Goal: Download file/media

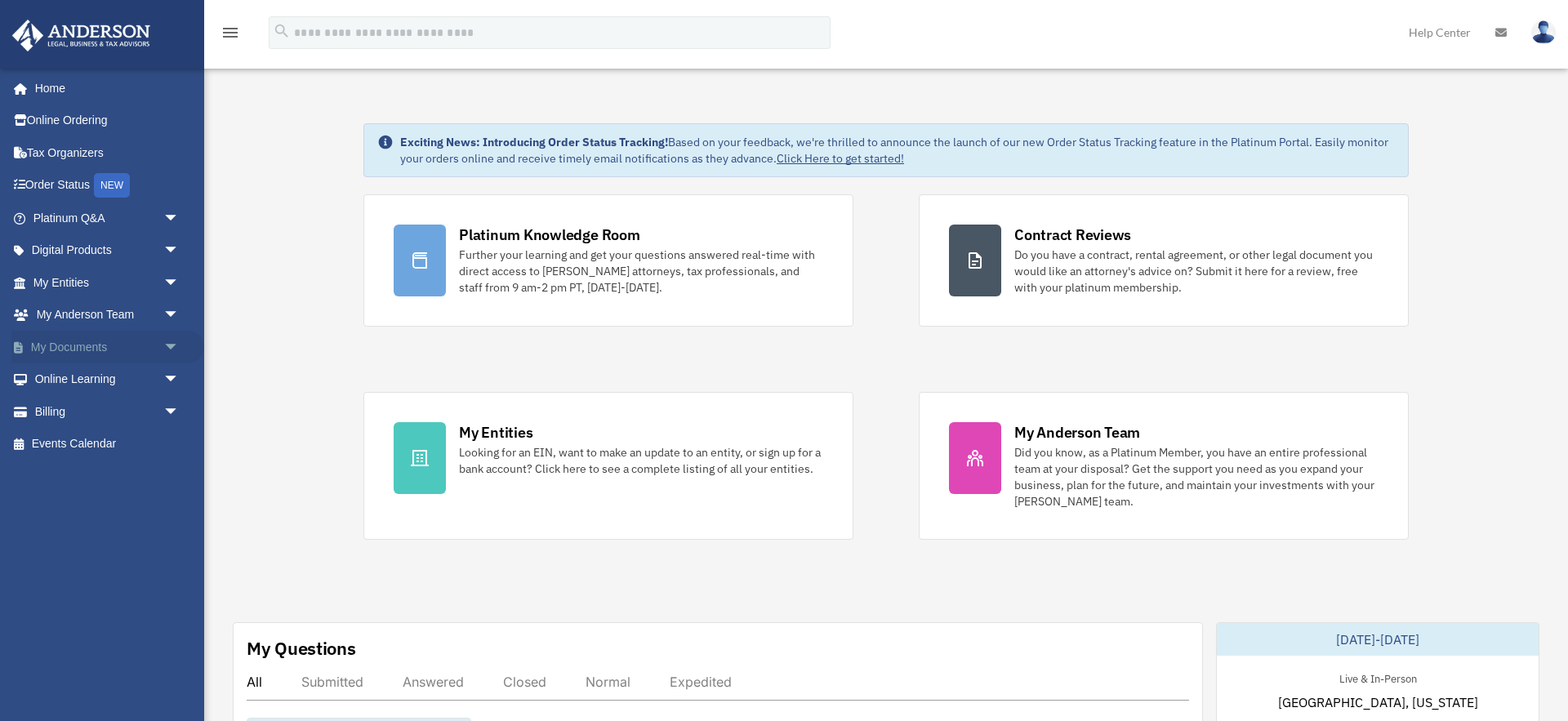
click at [164, 345] on span "arrow_drop_down" at bounding box center [180, 347] width 33 height 33
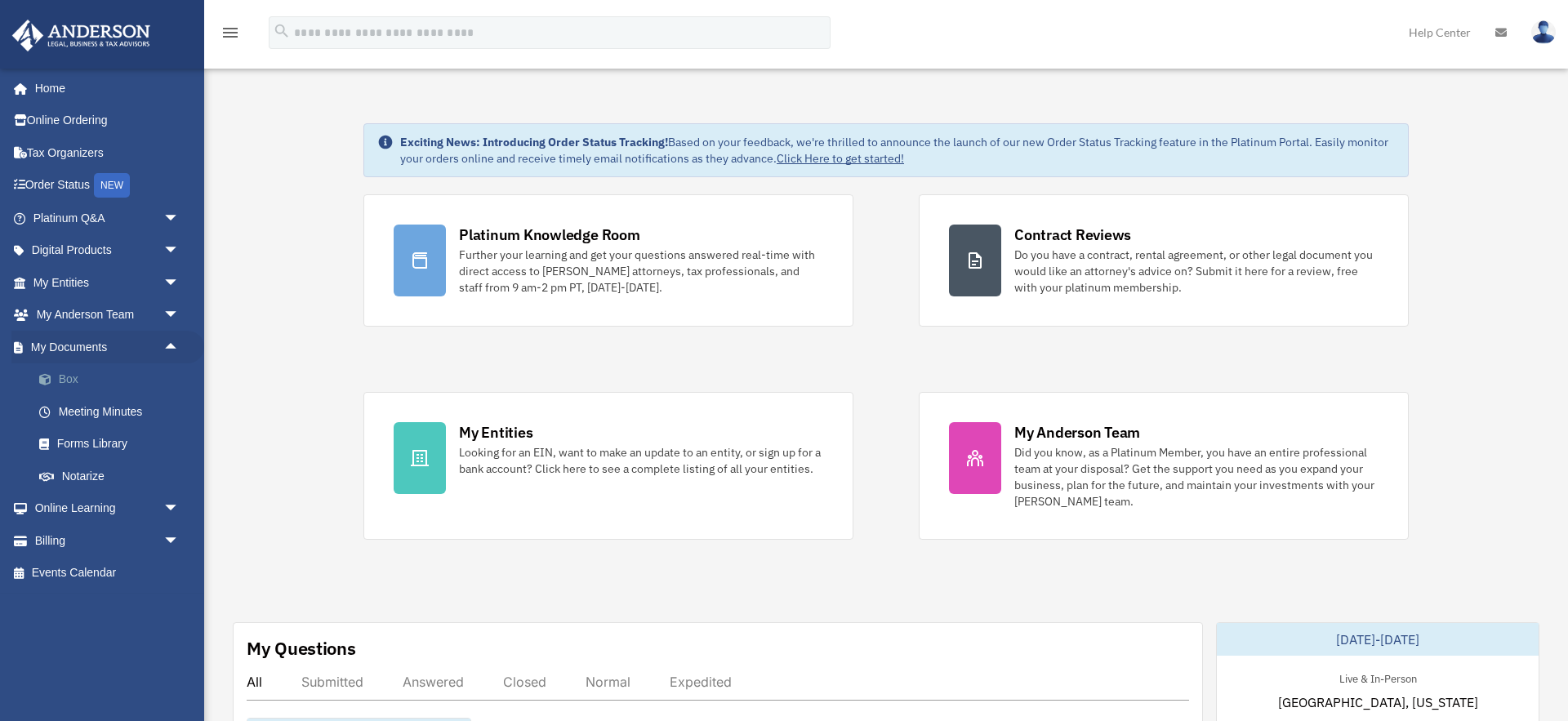
click at [98, 379] on link "Box" at bounding box center [113, 380] width 181 height 33
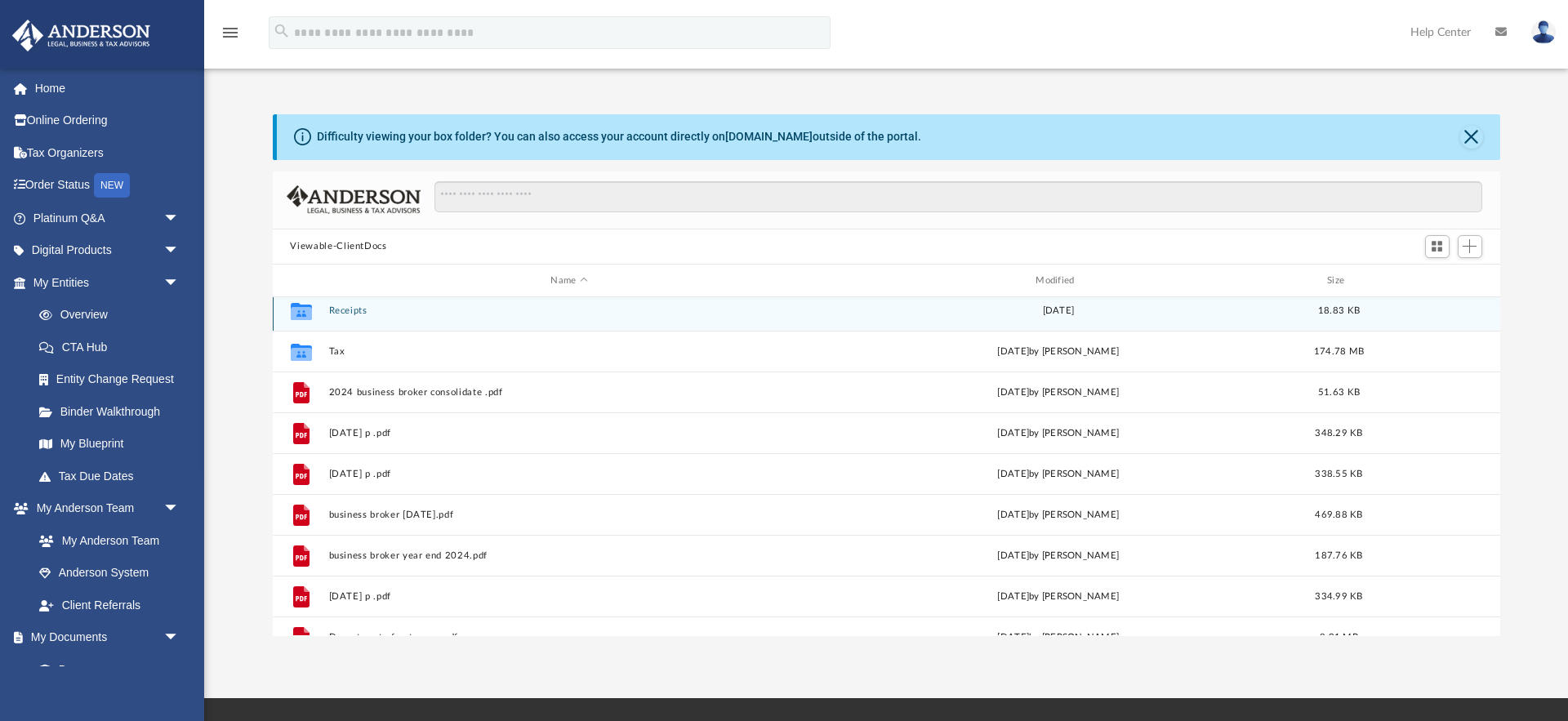
scroll to position [258, 0]
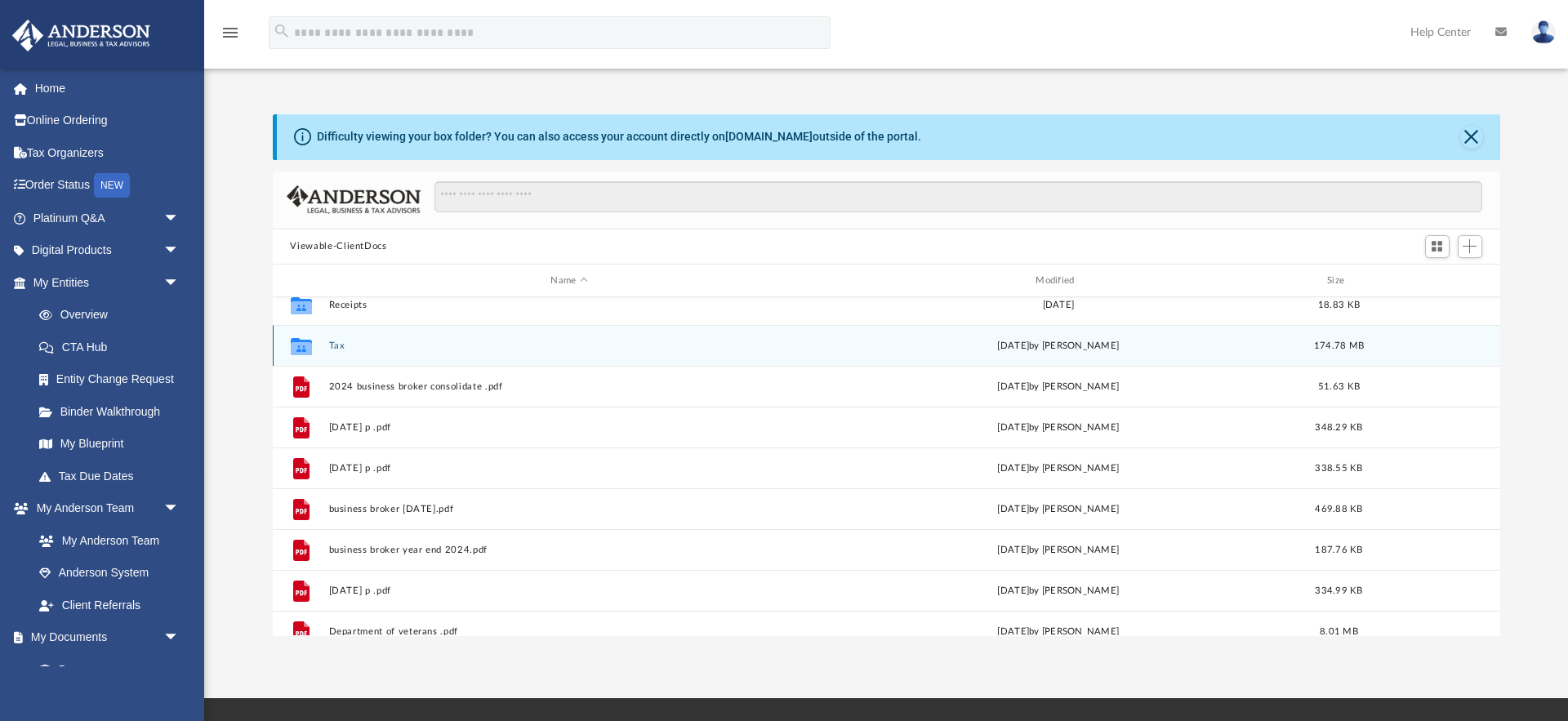
click at [338, 347] on button "Tax" at bounding box center [569, 345] width 481 height 11
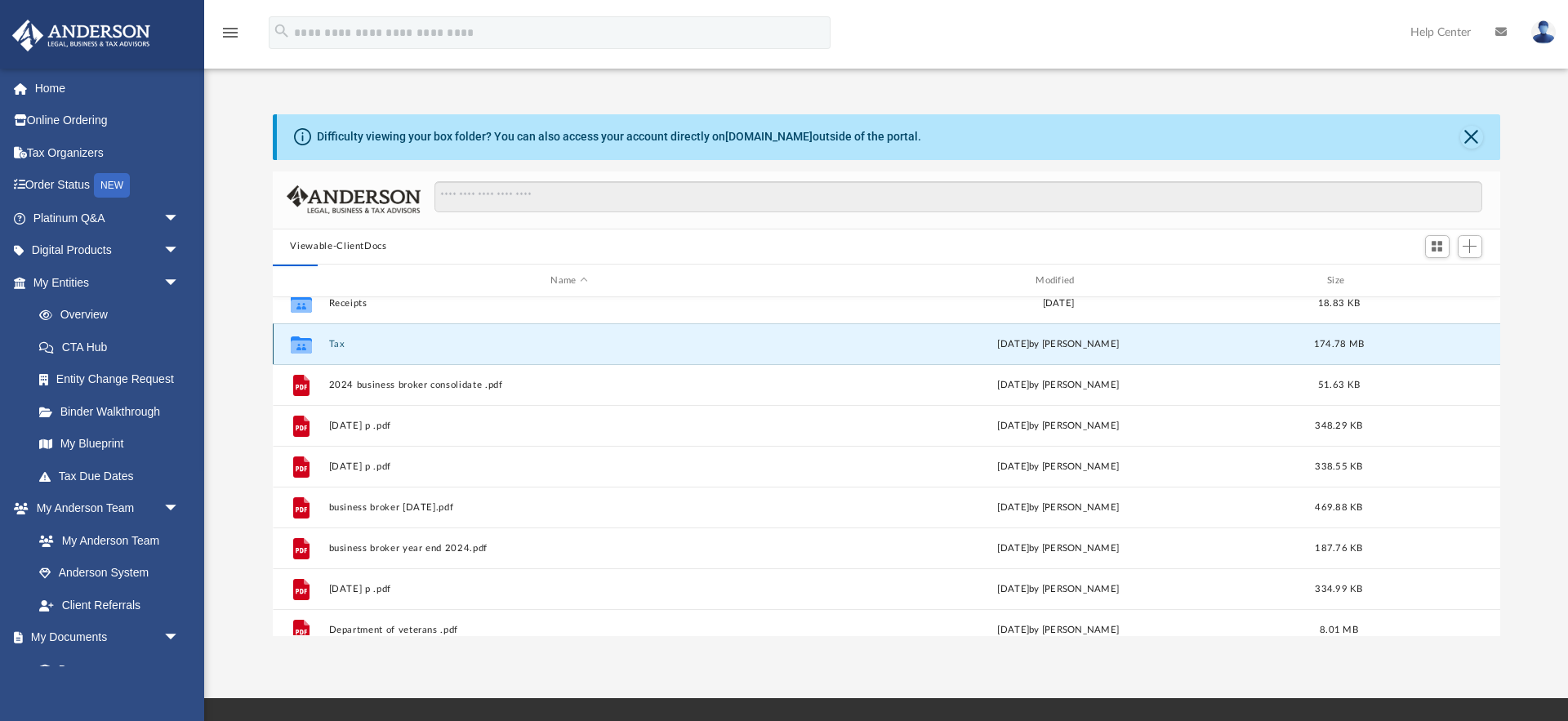
scroll to position [0, 0]
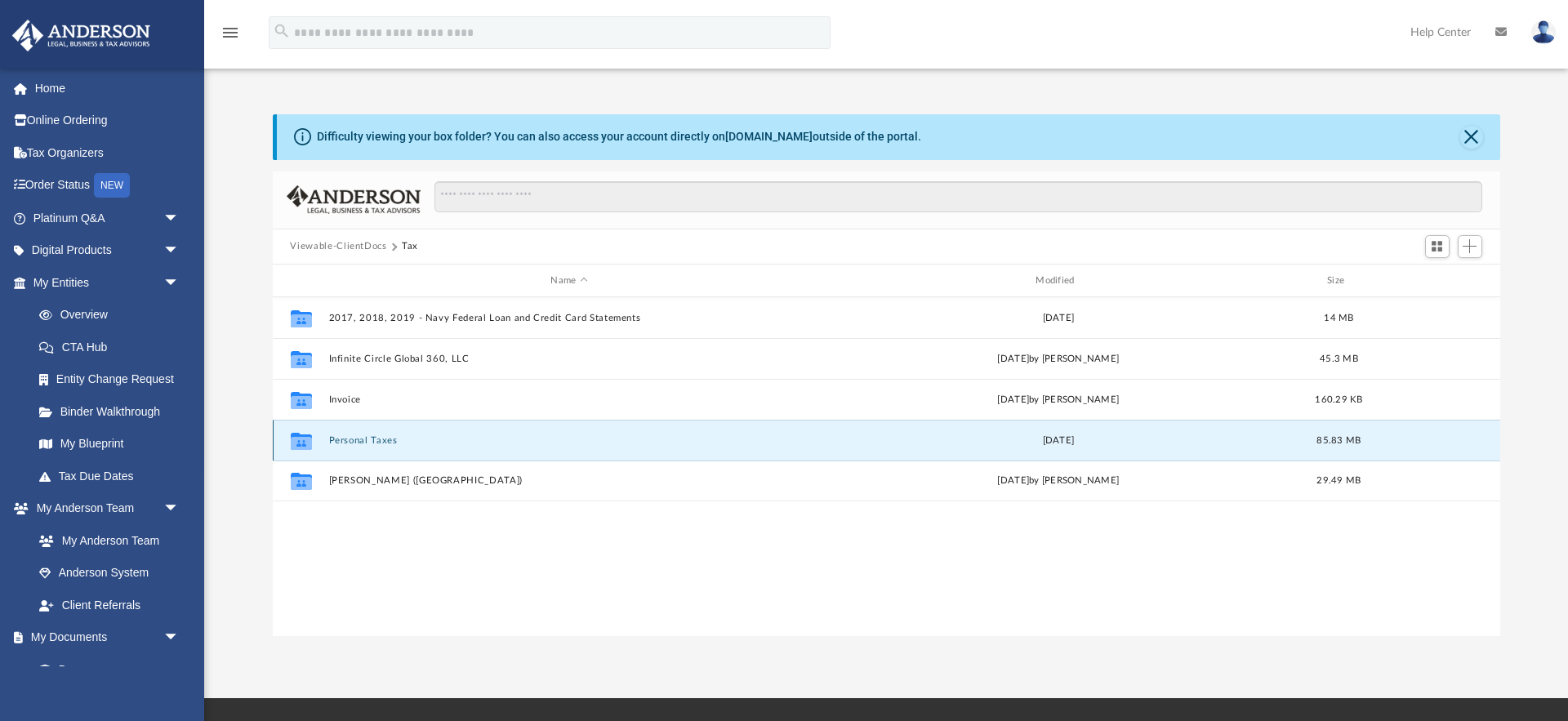
click at [349, 444] on button "Personal Taxes" at bounding box center [569, 440] width 481 height 11
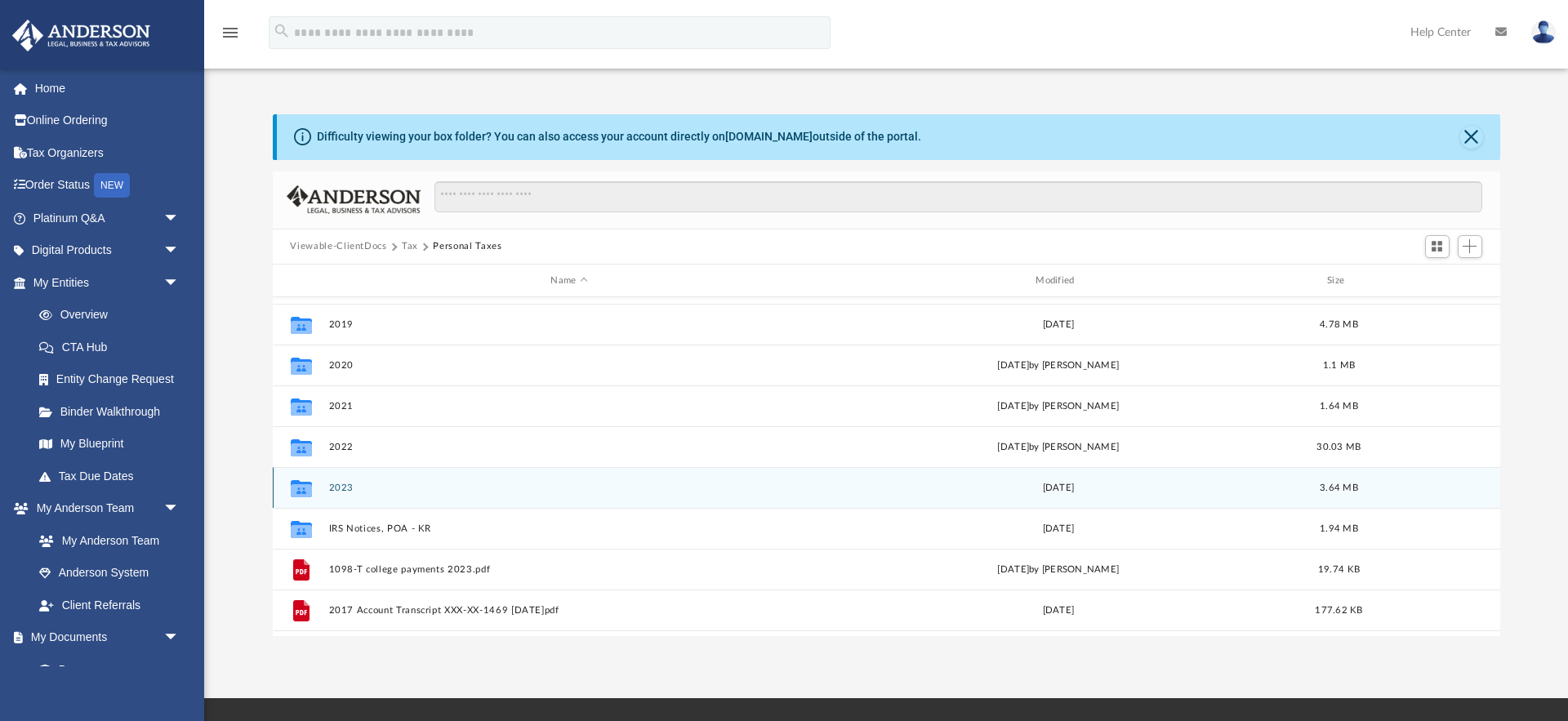
scroll to position [78, 0]
click at [339, 486] on div "Collaborated Folder 2017 [DATE] 2.88 MB Collaborated Folder 2018 [DATE] 1.55 MB…" at bounding box center [886, 466] width 1227 height 338
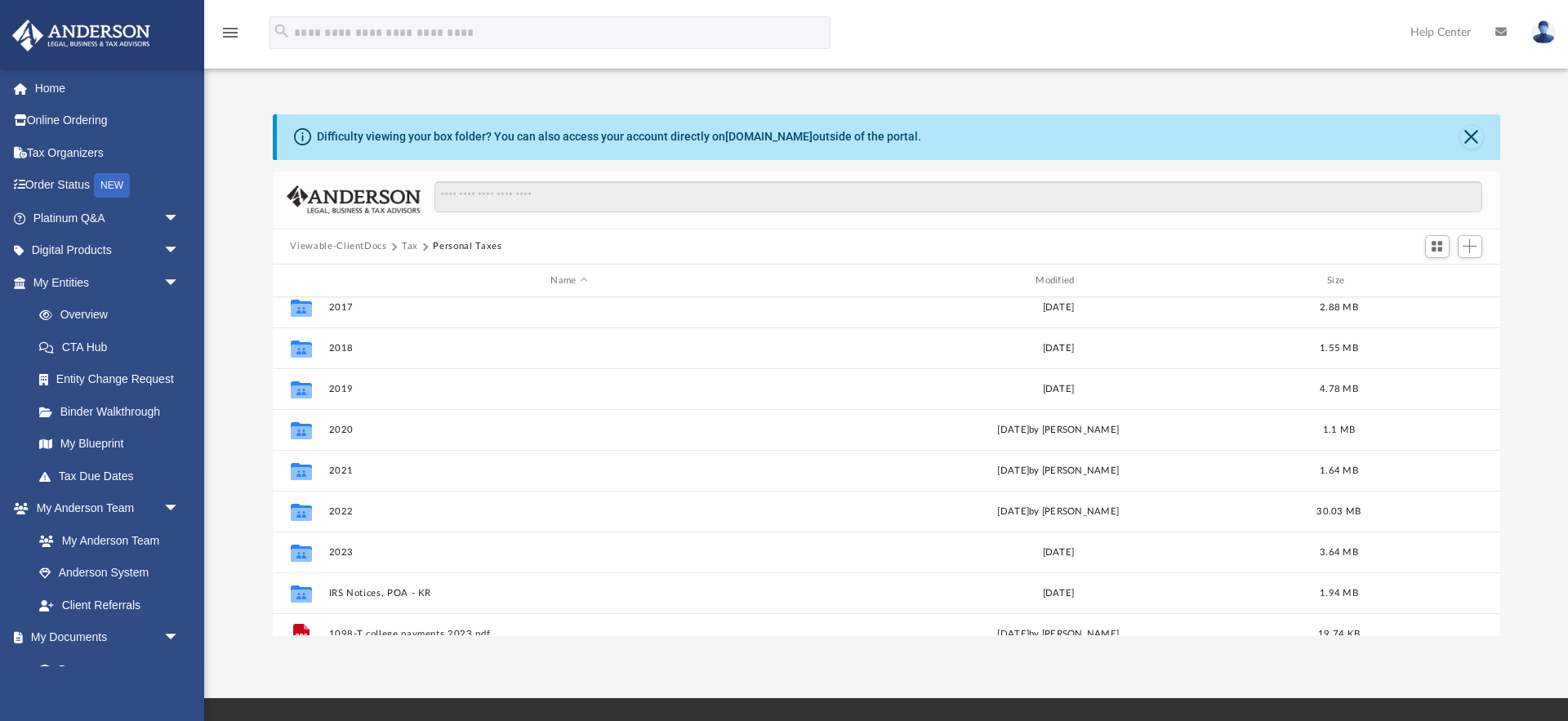
scroll to position [0, 0]
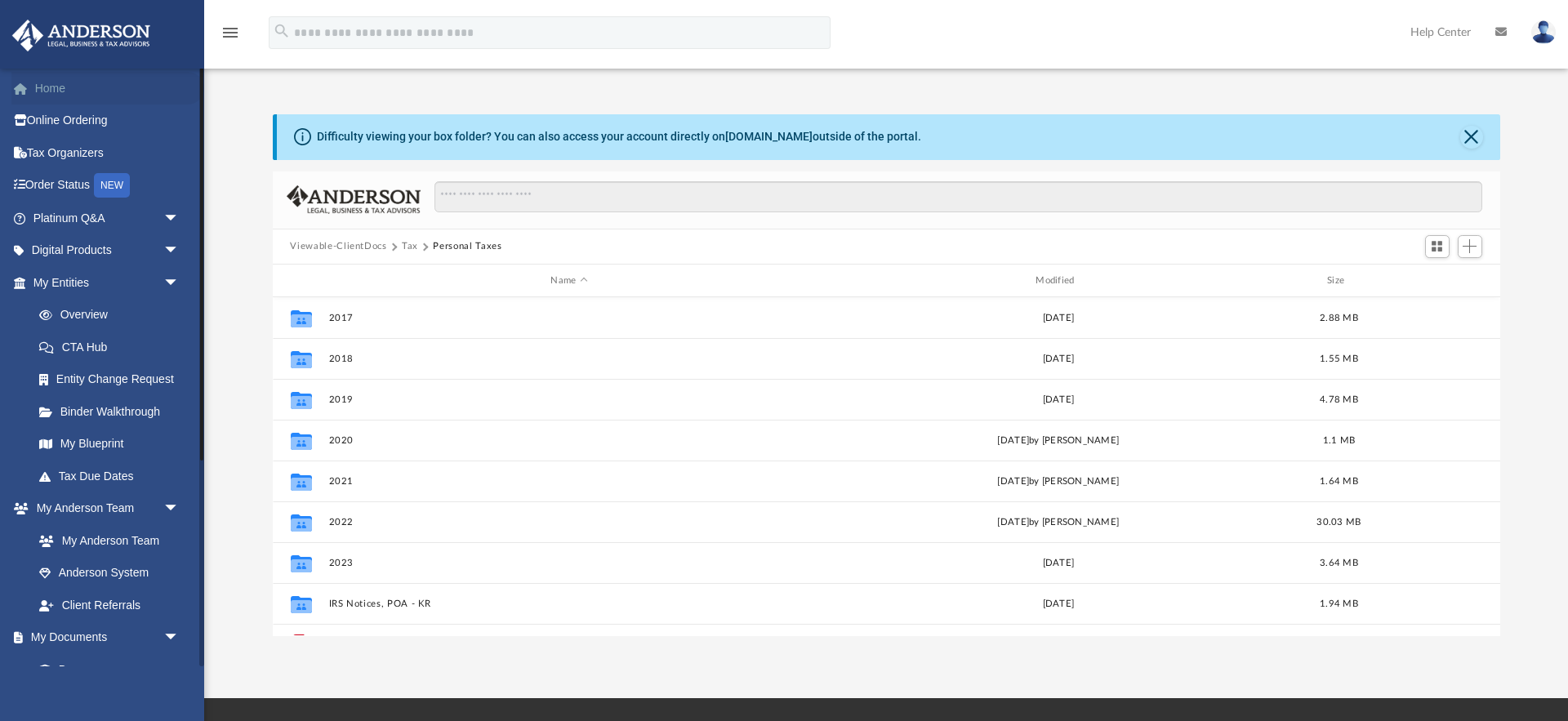
click at [59, 93] on link "Home" at bounding box center [108, 89] width 193 height 33
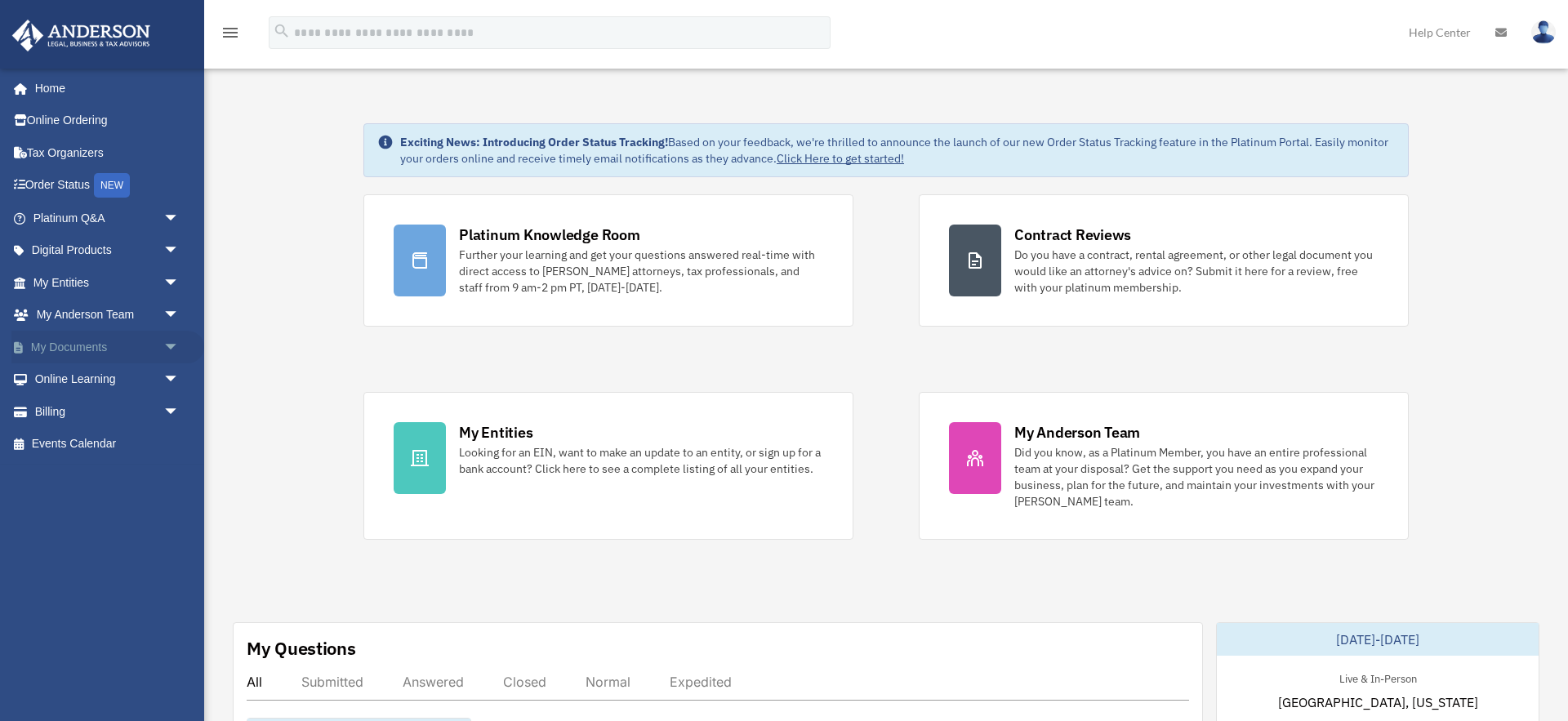
click at [175, 345] on span "arrow_drop_down" at bounding box center [180, 347] width 33 height 33
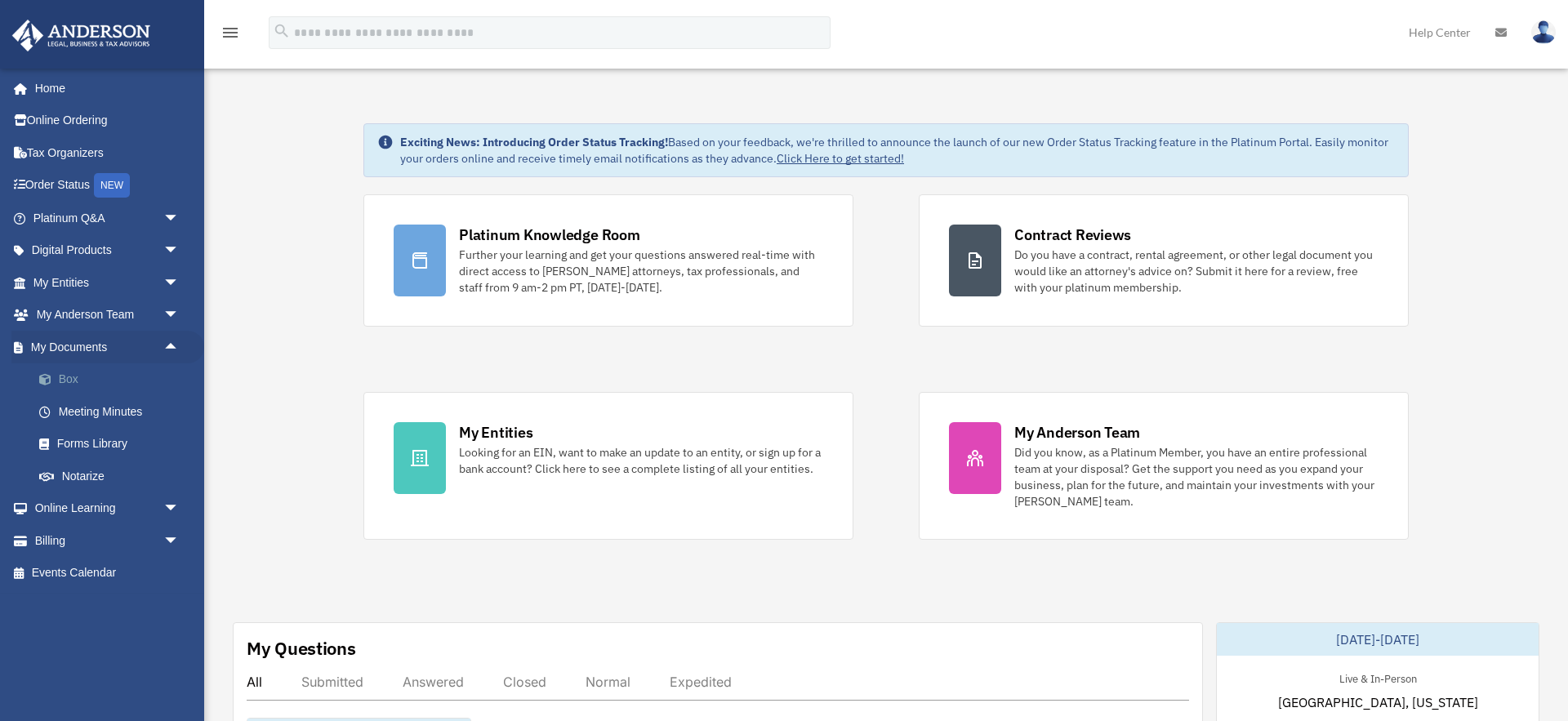
click at [134, 386] on link "Box" at bounding box center [113, 380] width 181 height 33
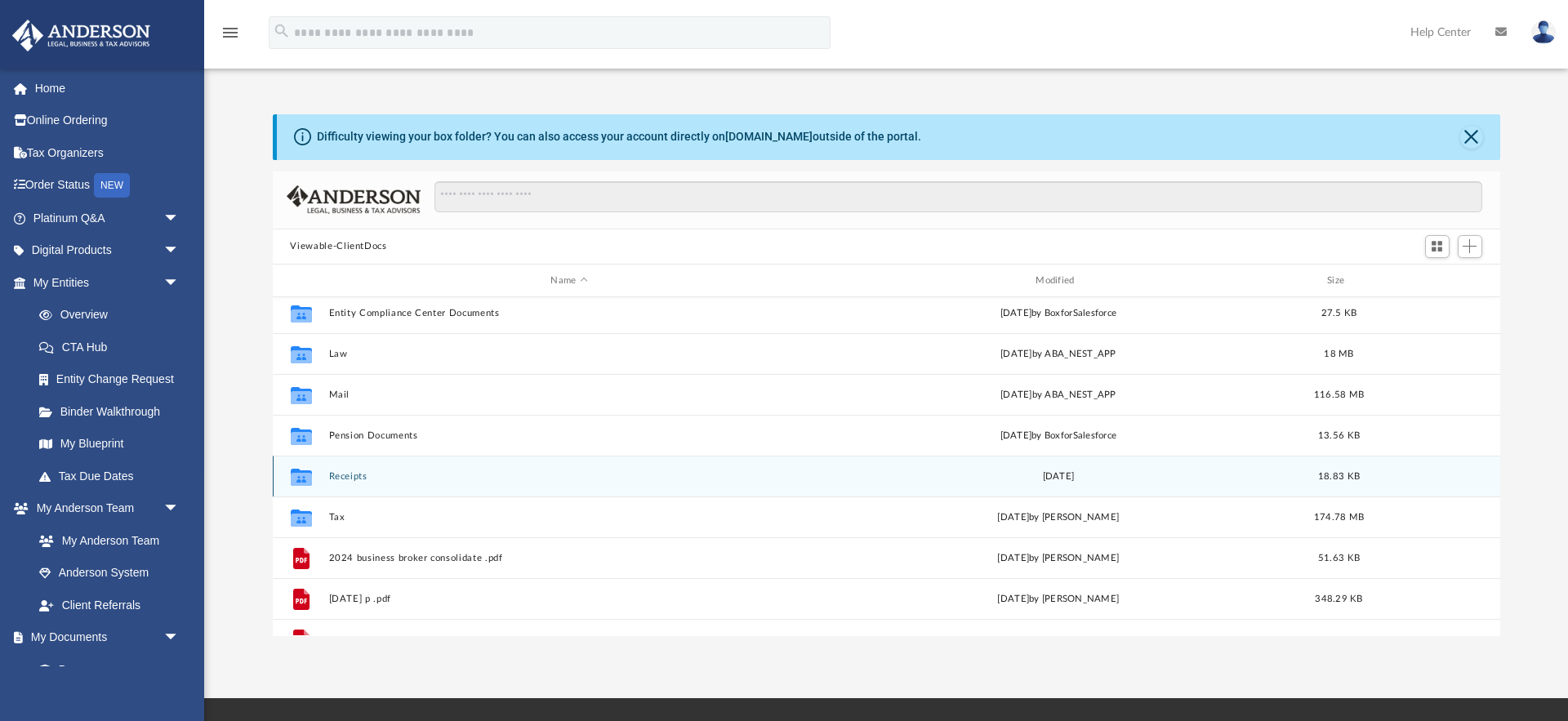
scroll to position [95, 0]
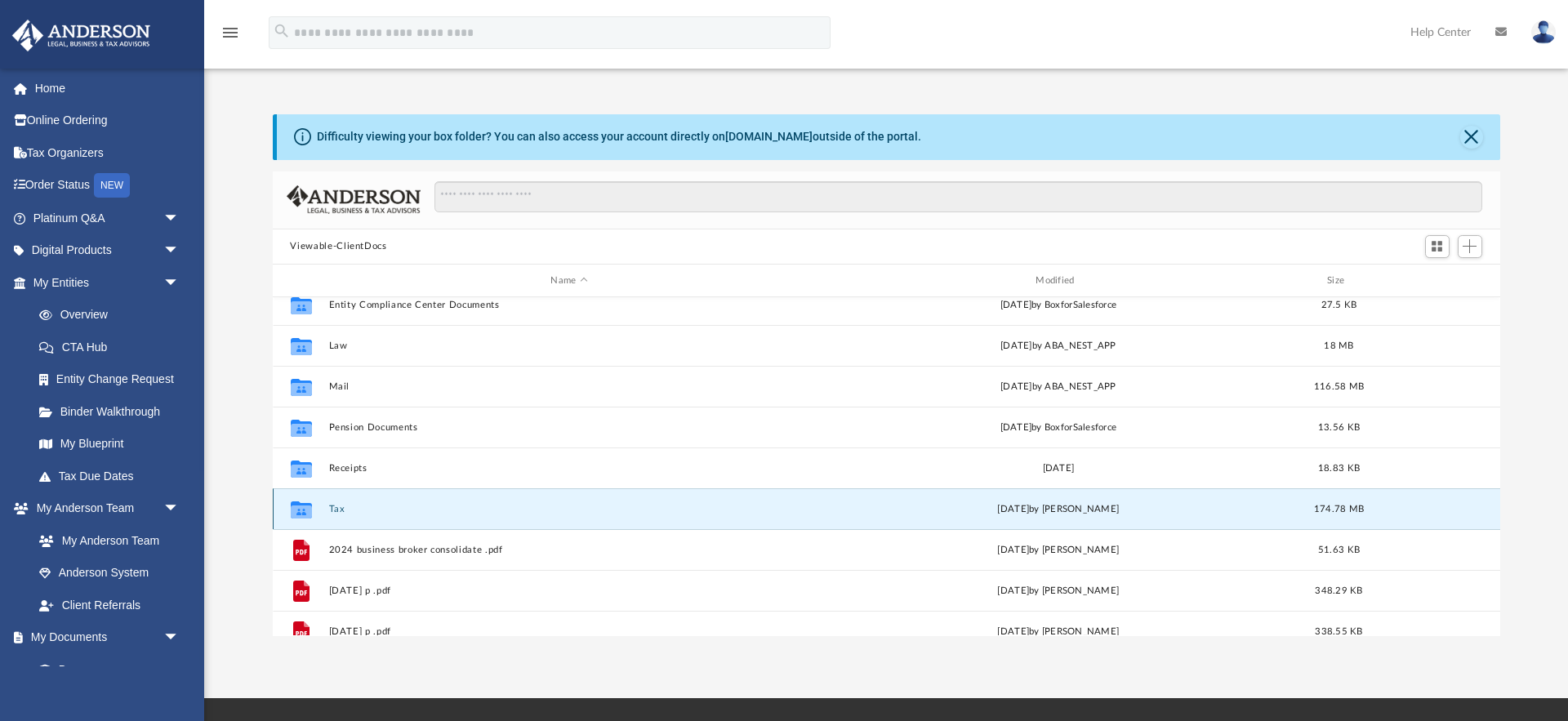
click at [339, 508] on button "Tax" at bounding box center [569, 509] width 481 height 11
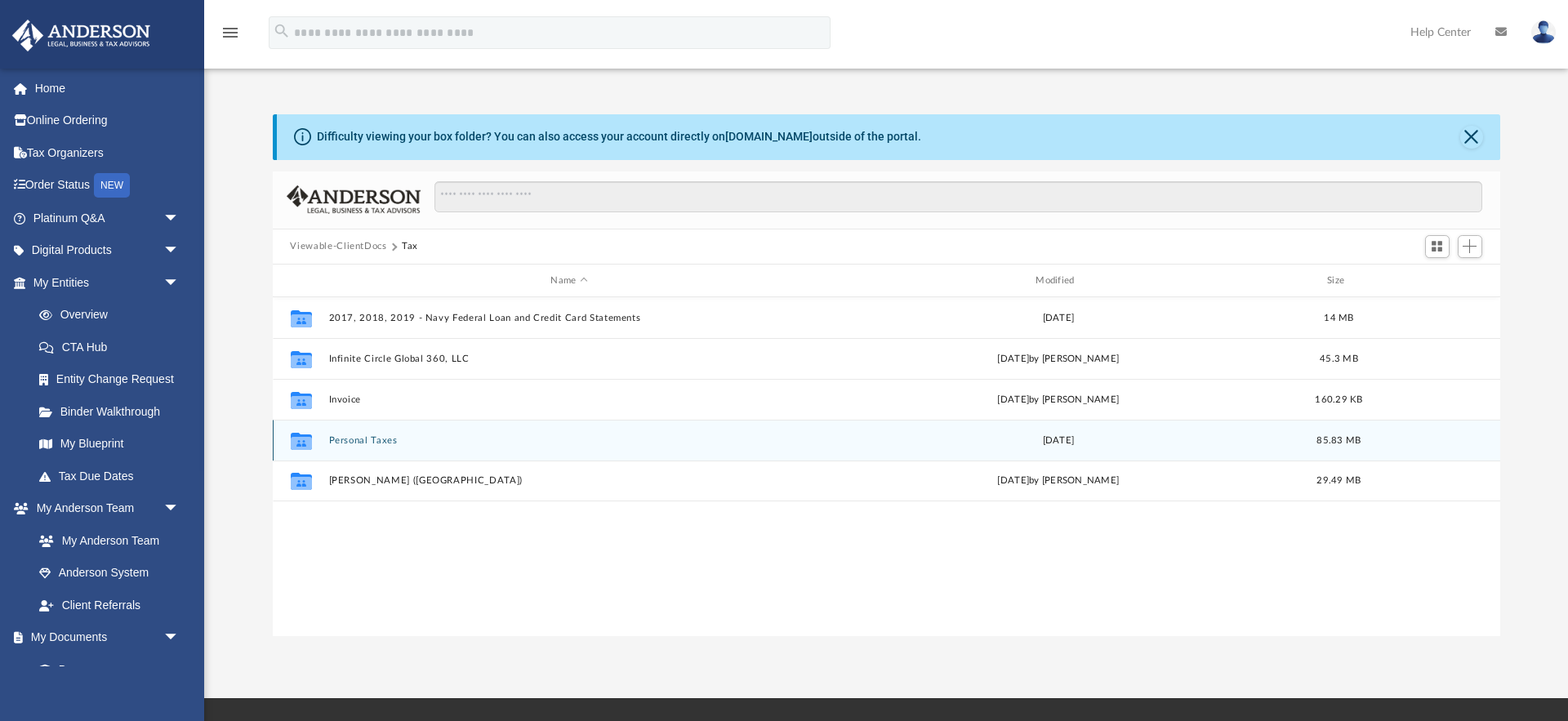
click at [358, 440] on button "Personal Taxes" at bounding box center [569, 440] width 481 height 11
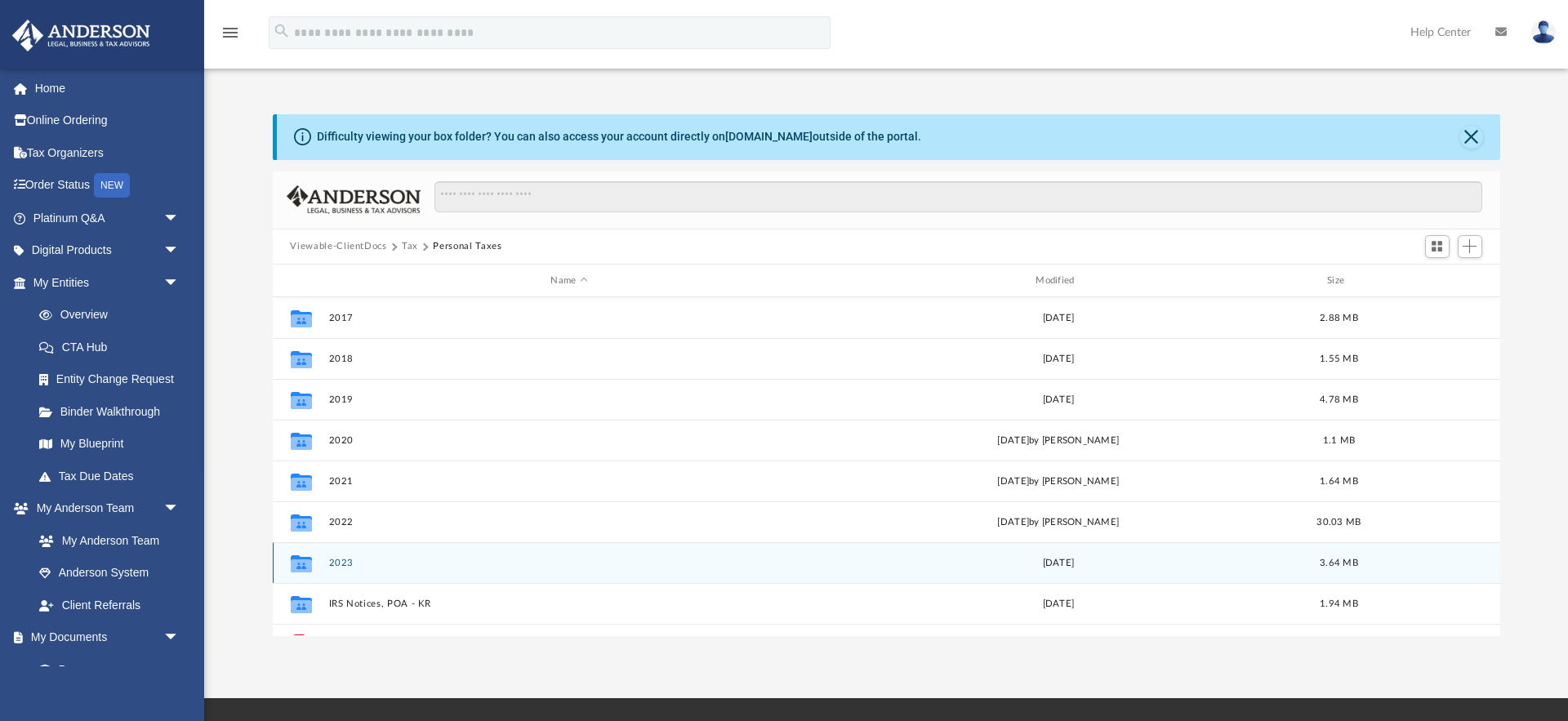
click at [343, 561] on button "2023" at bounding box center [569, 562] width 481 height 11
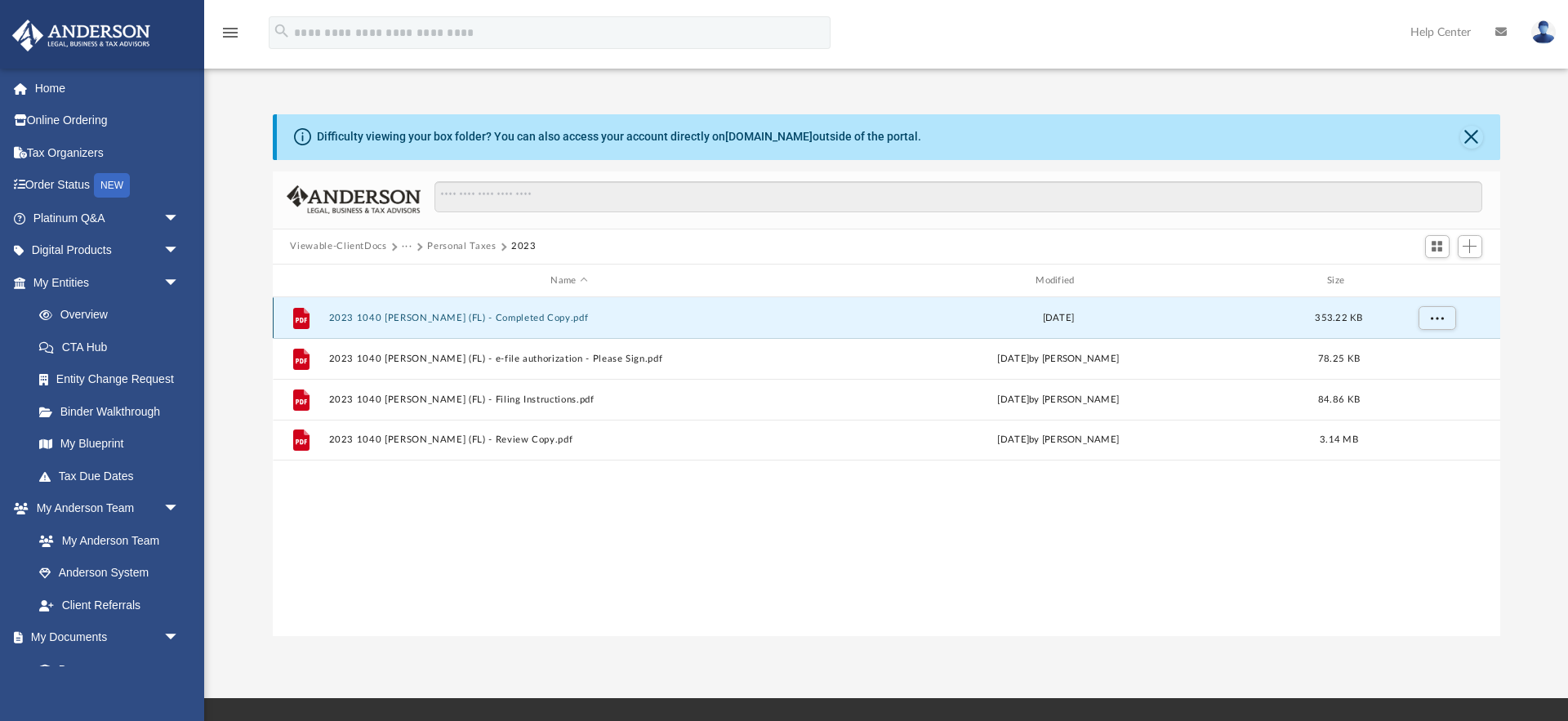
click at [413, 319] on button "2023 1040 Rodriguez, Kenneth (FL) - Completed Copy.pdf" at bounding box center [569, 318] width 481 height 11
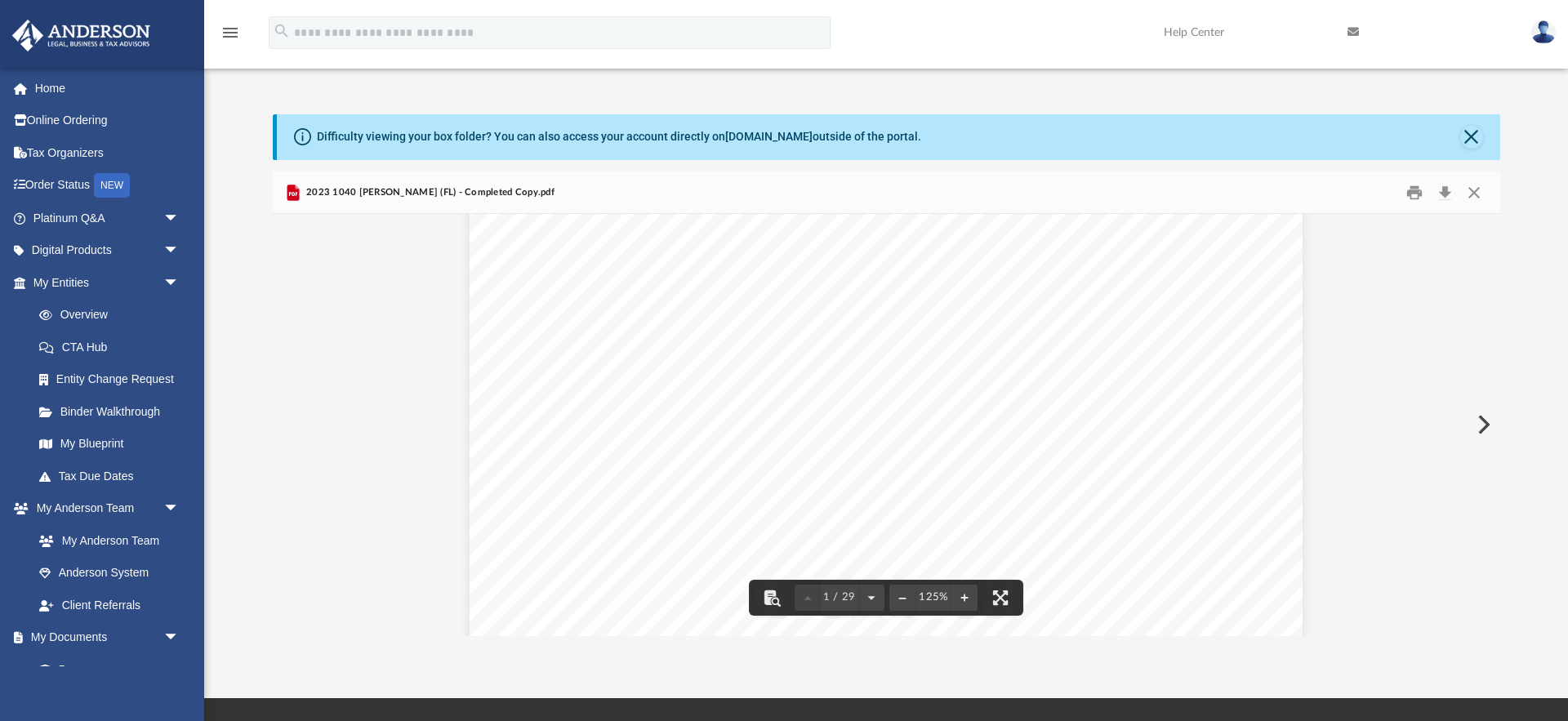
scroll to position [642, 0]
click at [1444, 193] on button "Download" at bounding box center [1445, 192] width 29 height 25
click at [1472, 196] on button "Close" at bounding box center [1473, 192] width 29 height 25
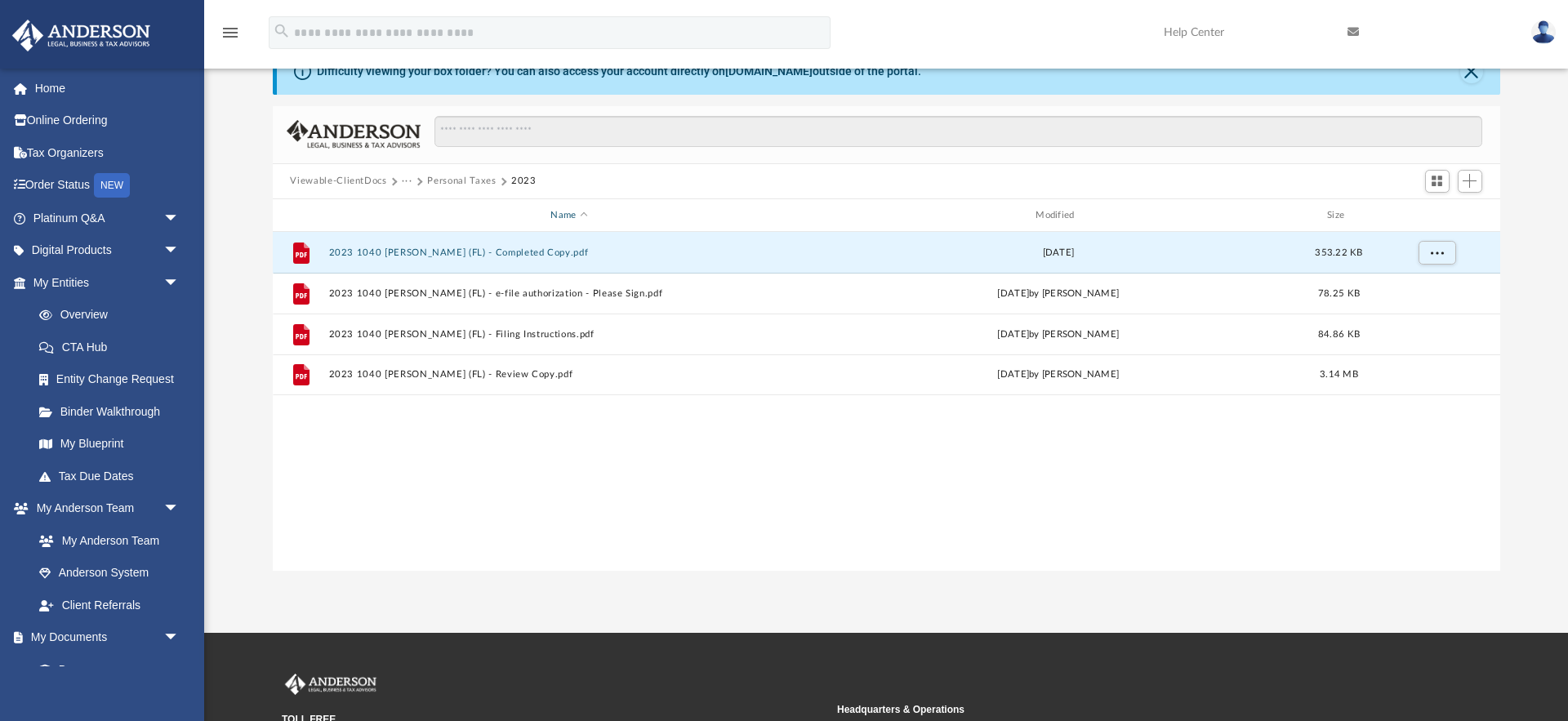
scroll to position [69, 0]
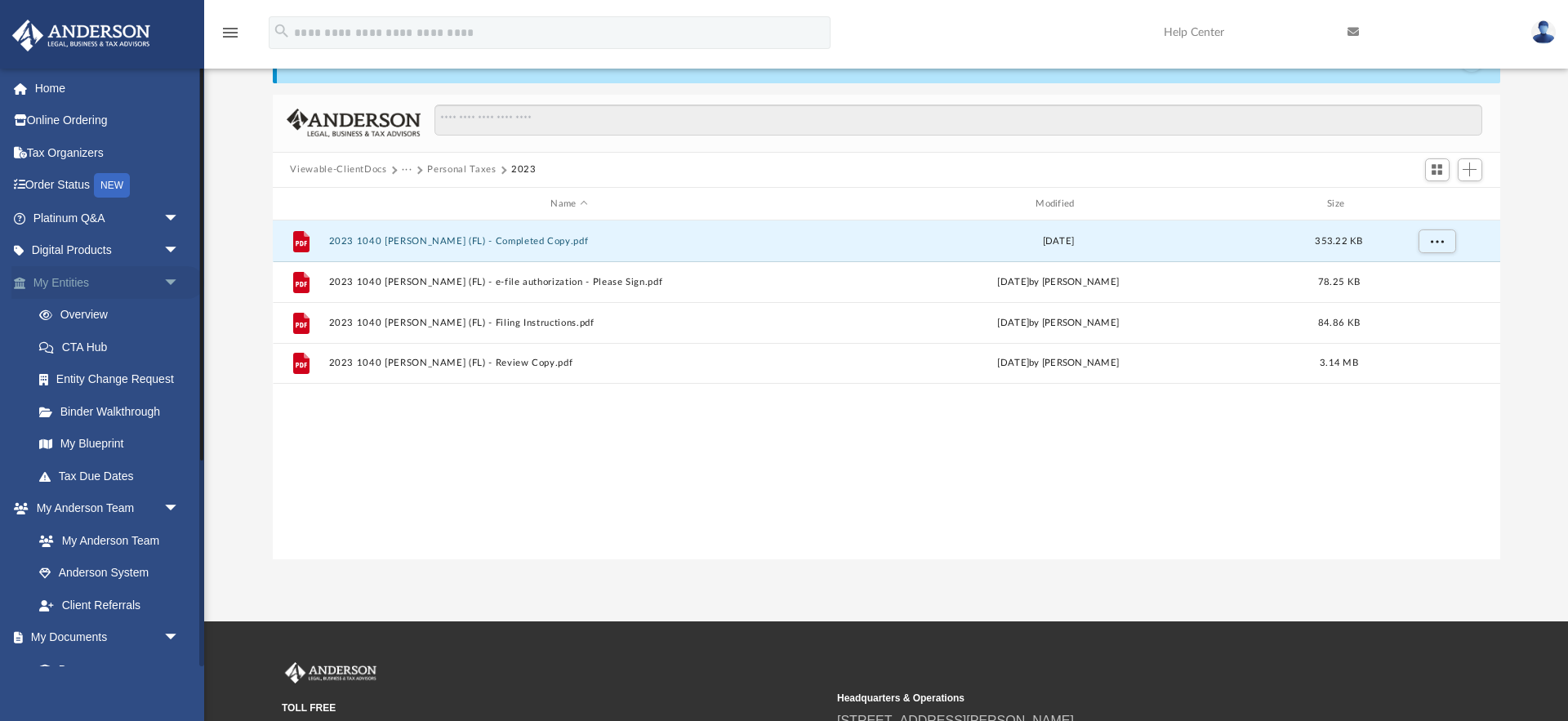
click at [172, 282] on span "arrow_drop_down" at bounding box center [180, 283] width 33 height 33
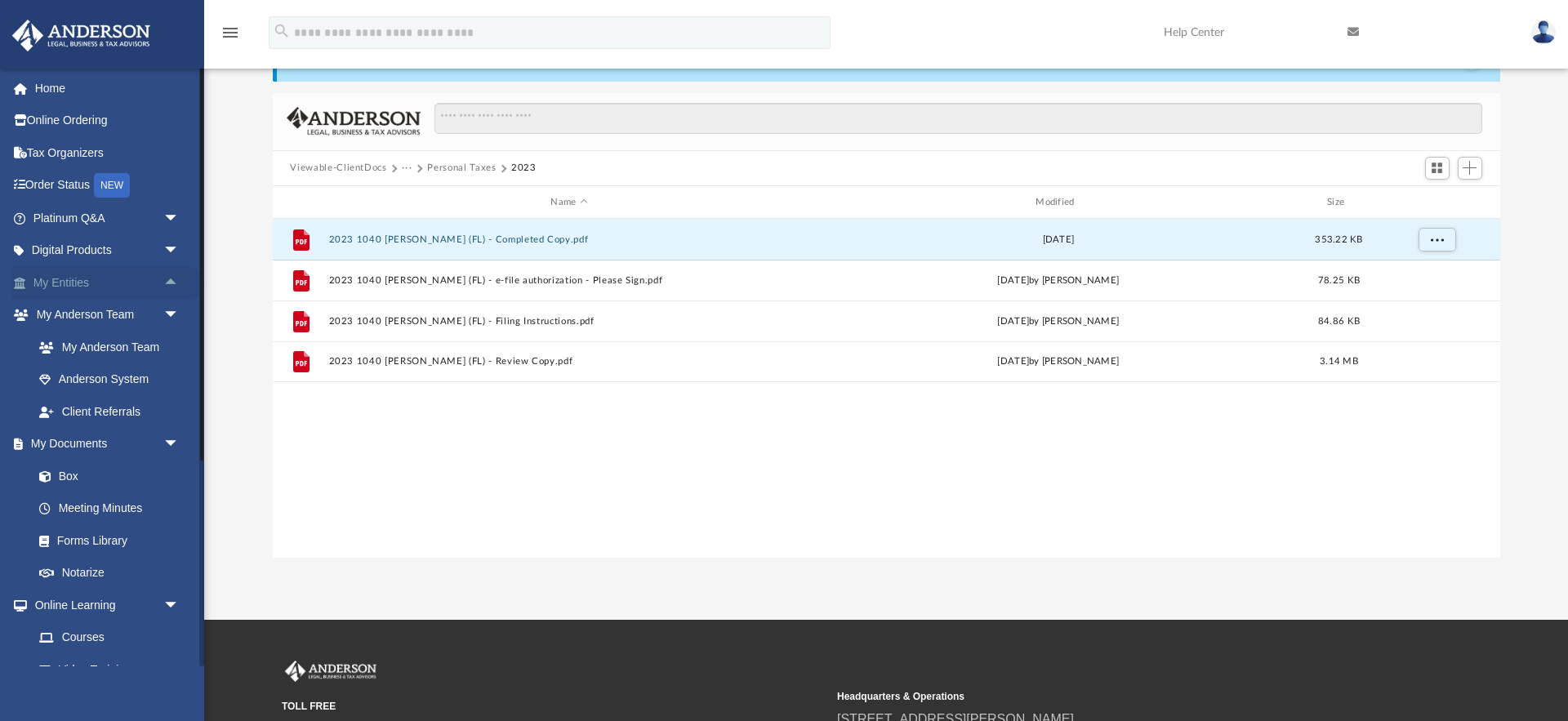
scroll to position [77, 0]
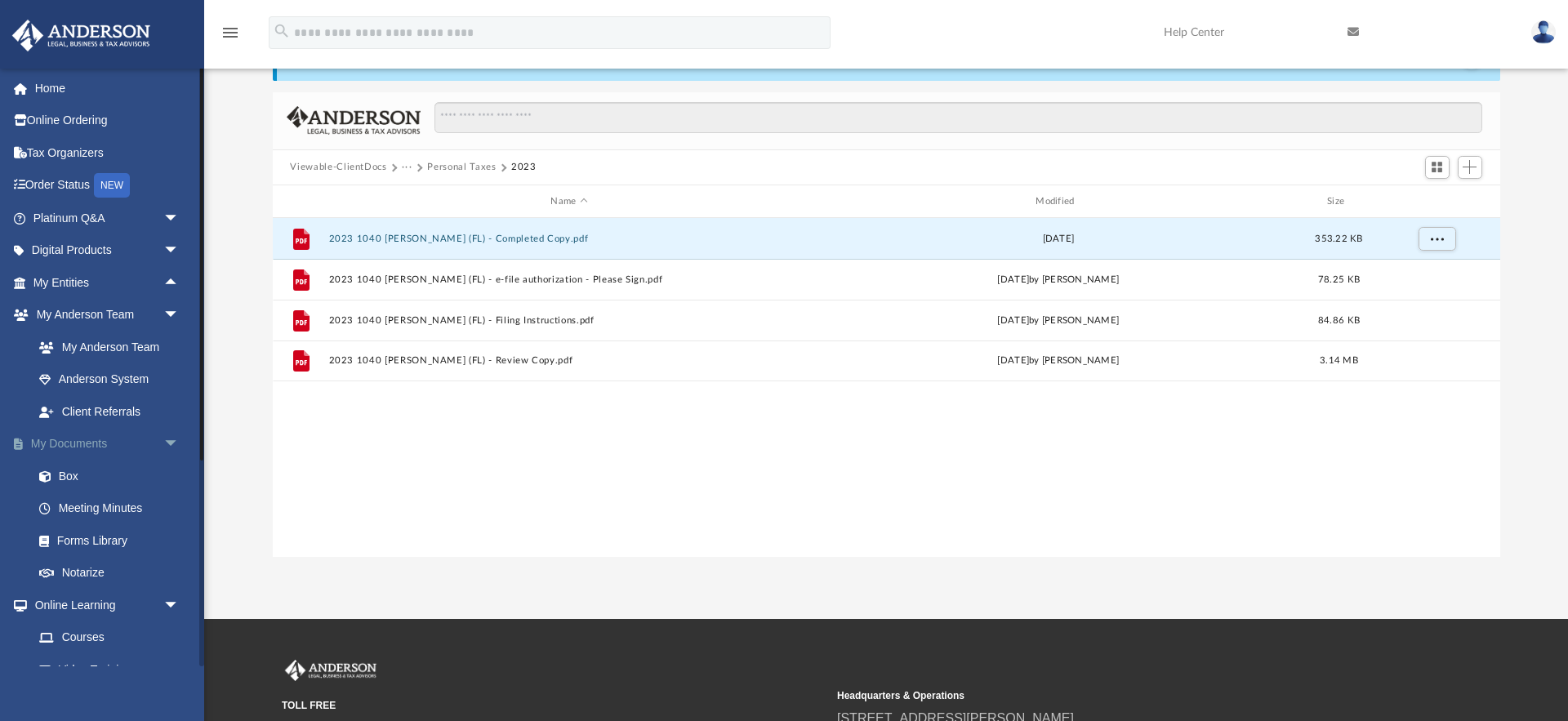
click at [170, 443] on span "arrow_drop_down" at bounding box center [180, 444] width 33 height 33
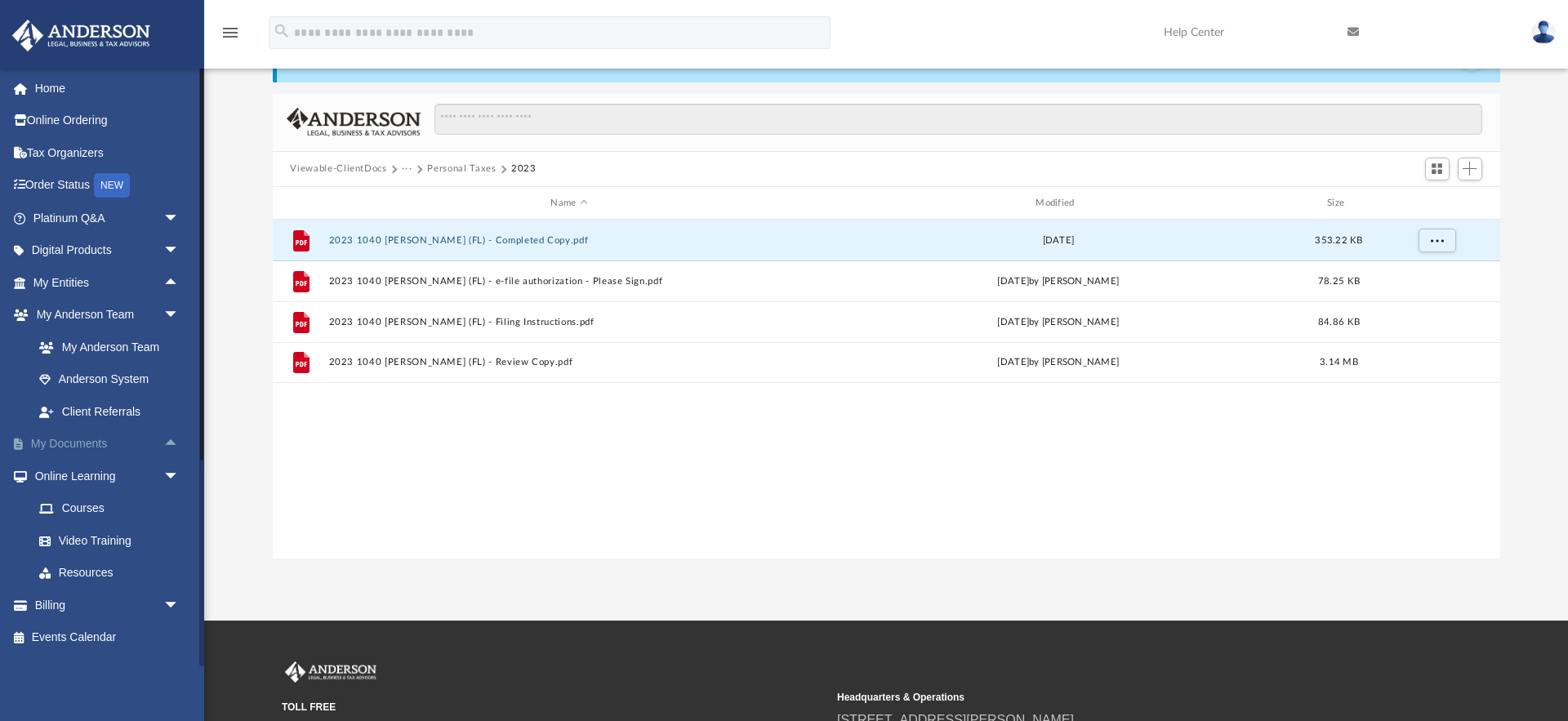
click at [170, 443] on span "arrow_drop_up" at bounding box center [180, 444] width 33 height 33
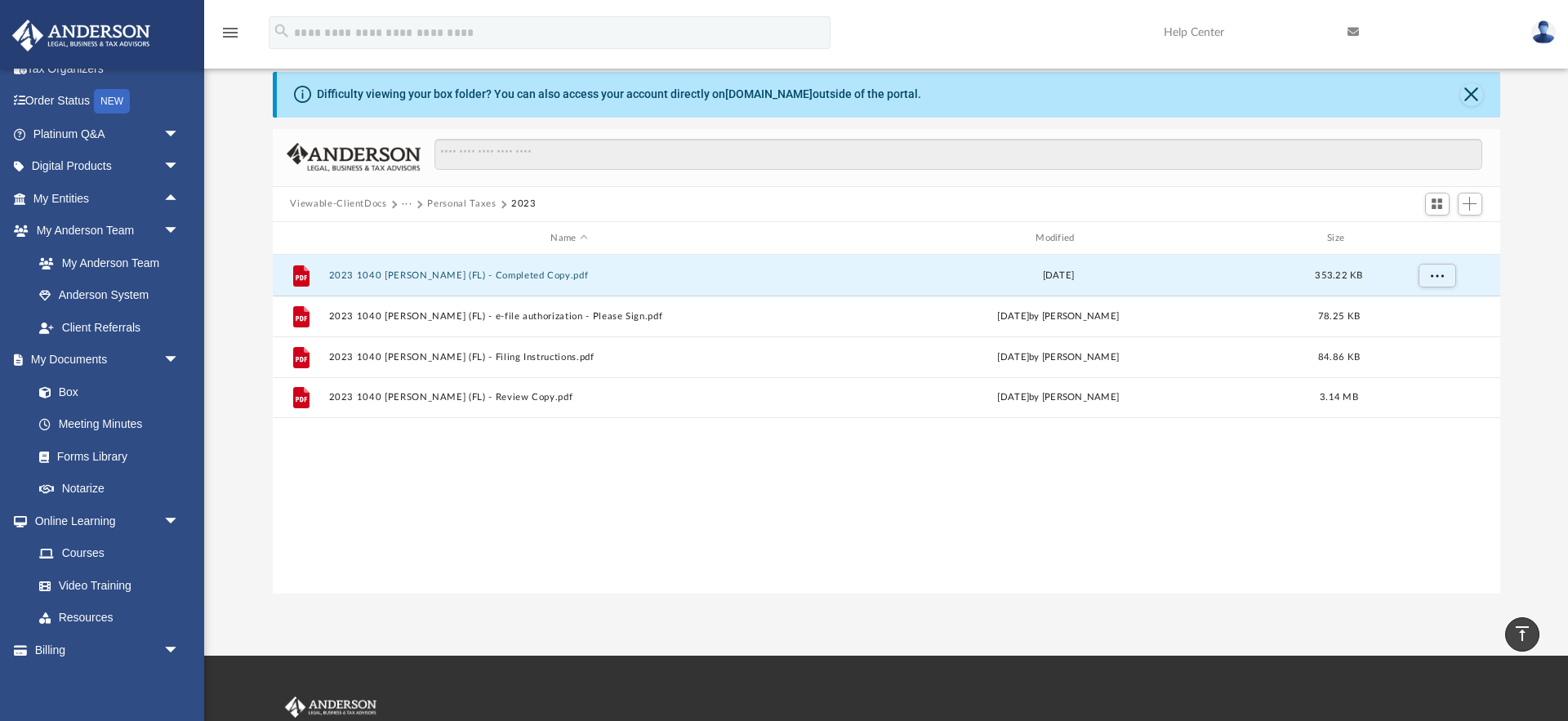
scroll to position [0, 0]
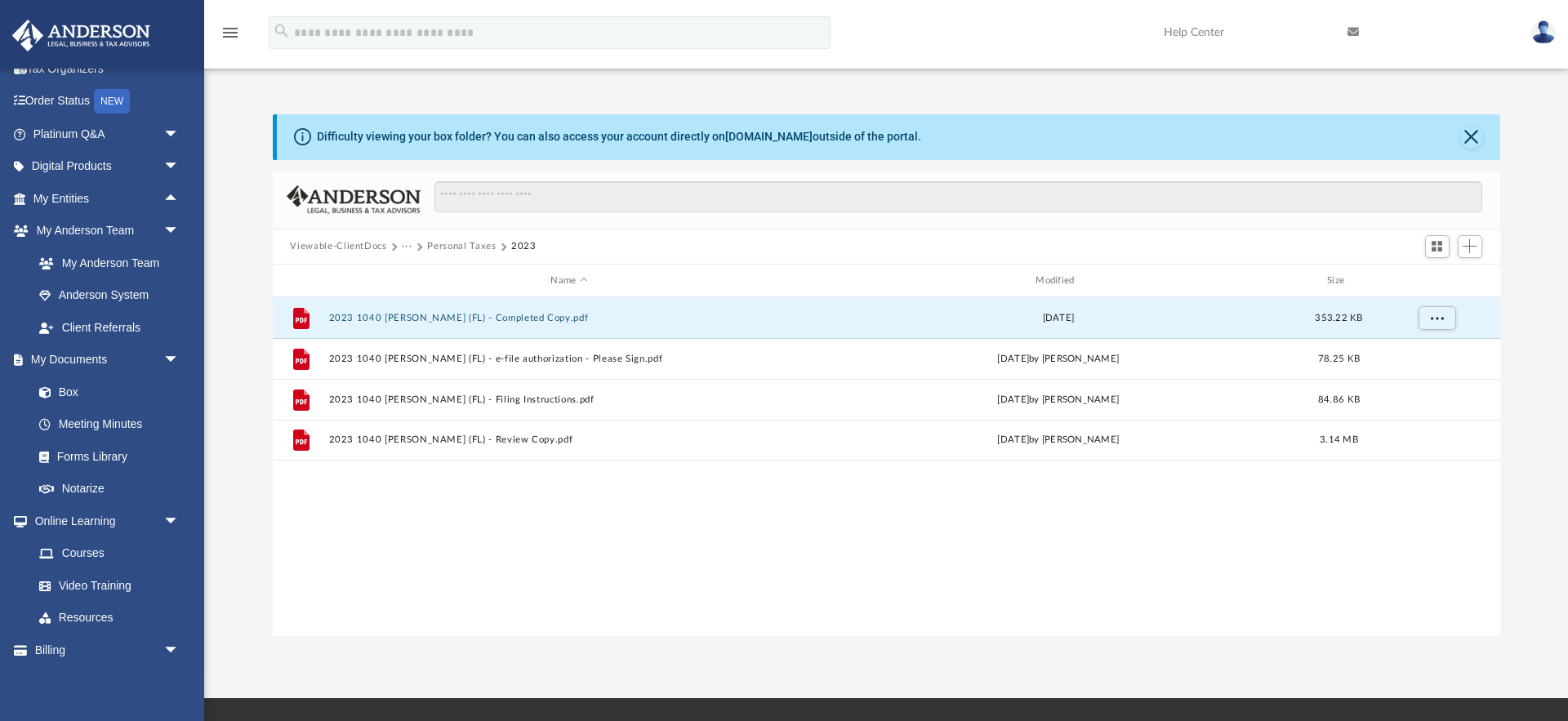
click at [350, 245] on button "Viewable-ClientDocs" at bounding box center [337, 247] width 96 height 15
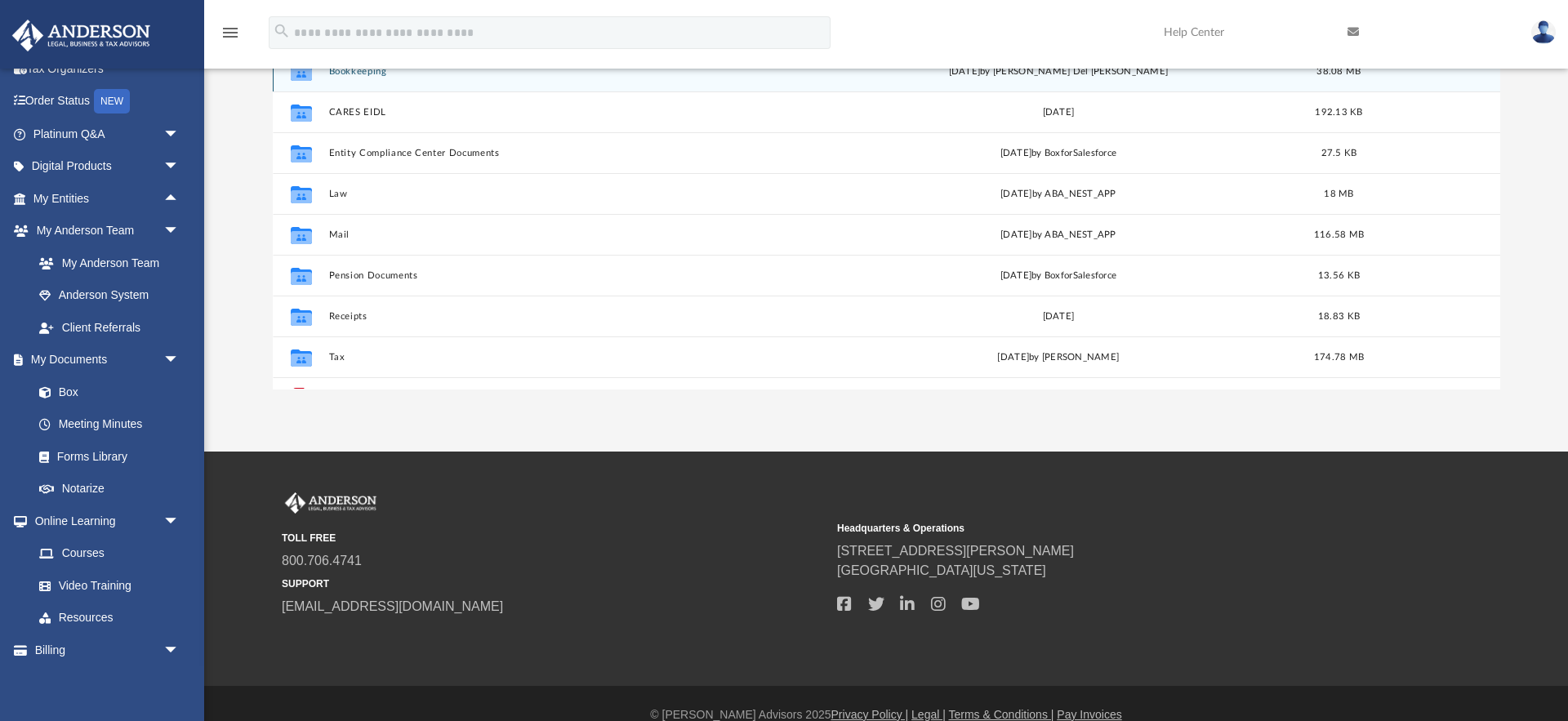
scroll to position [270, 0]
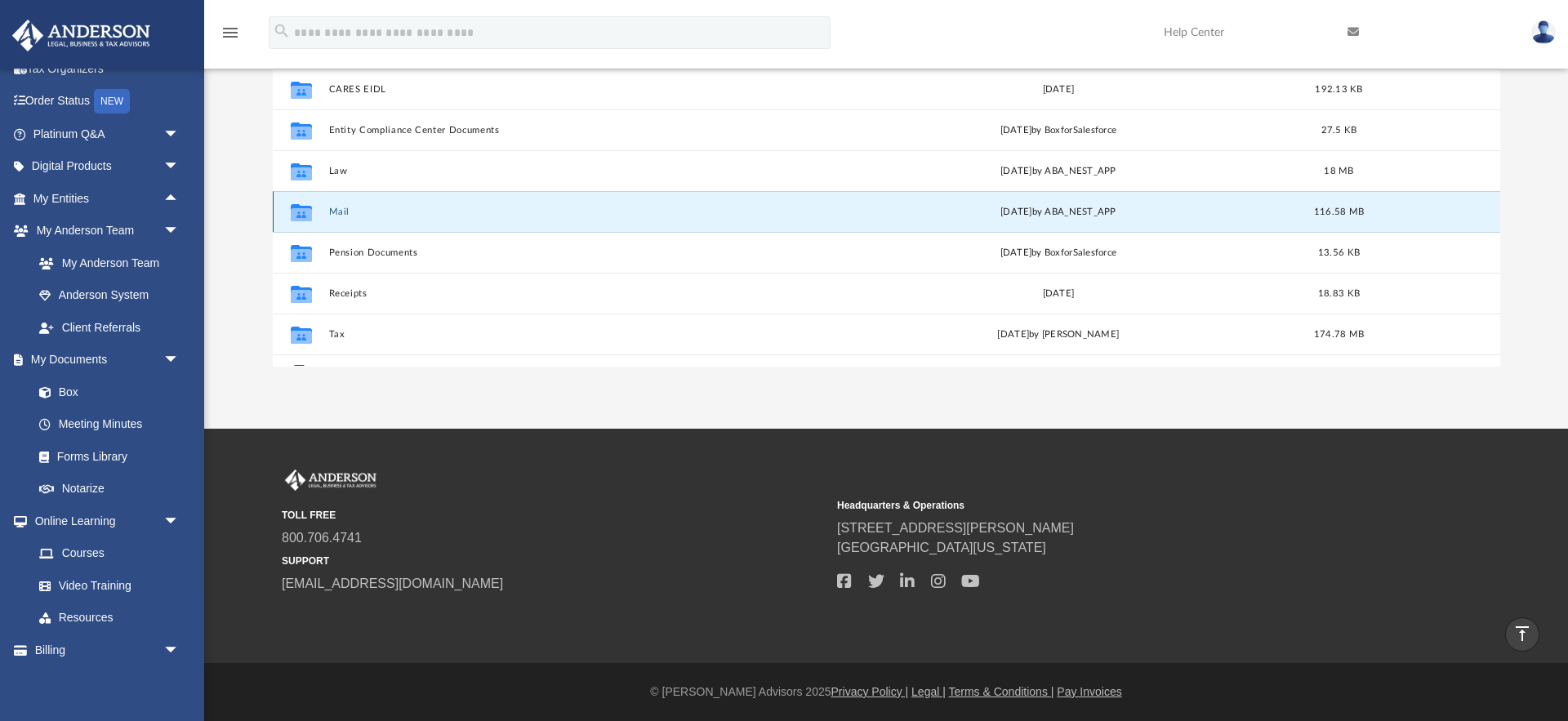
click at [341, 212] on button "Mail" at bounding box center [569, 211] width 481 height 11
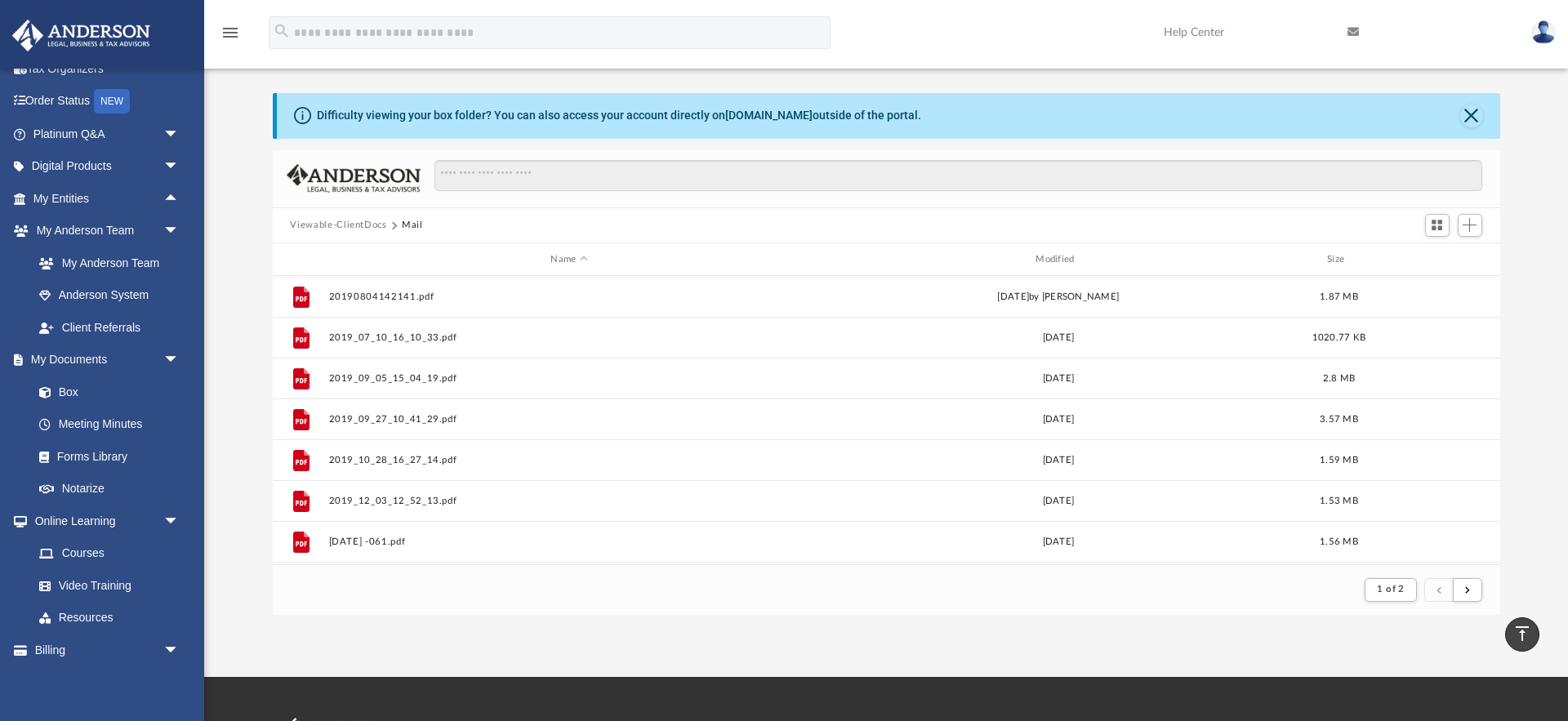
scroll to position [0, 0]
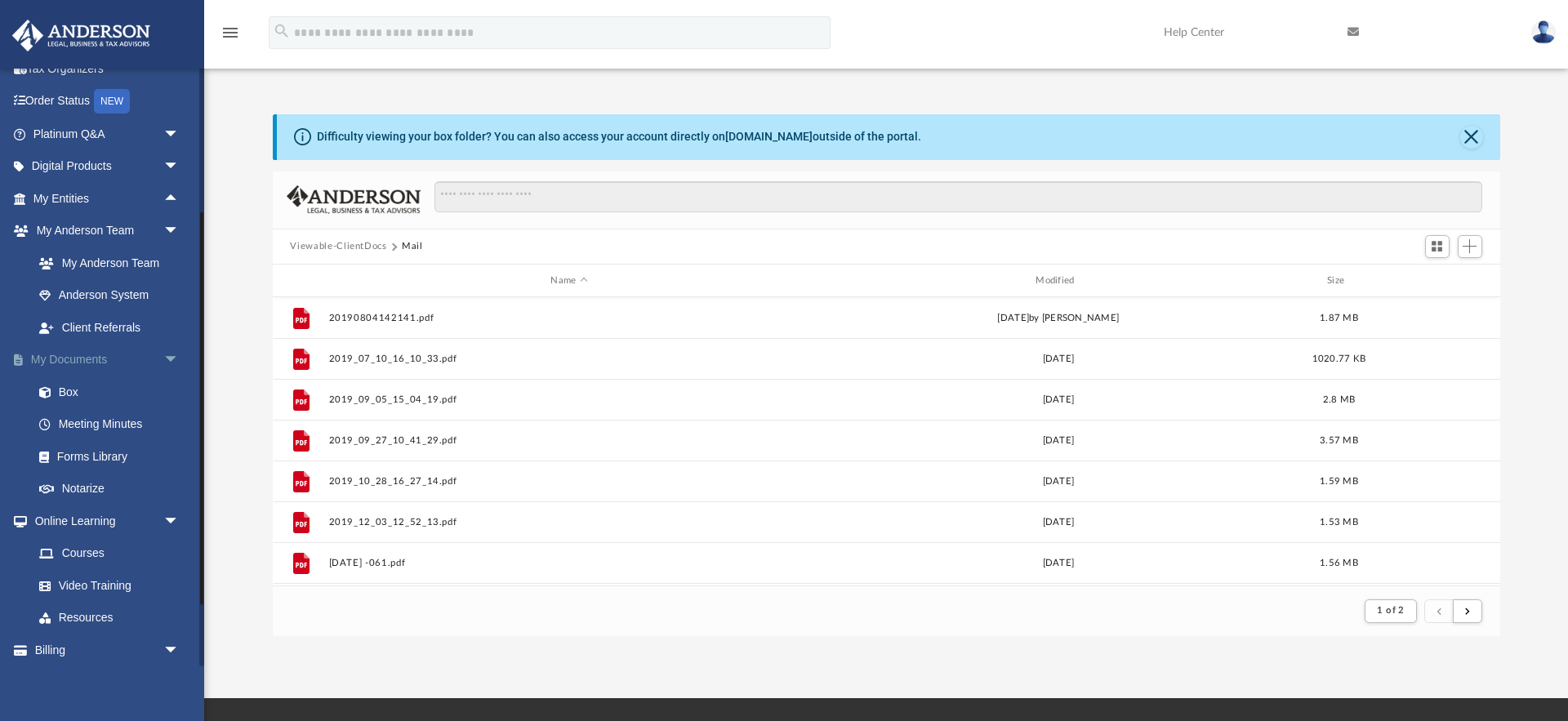
click at [170, 356] on span "arrow_drop_down" at bounding box center [180, 360] width 33 height 33
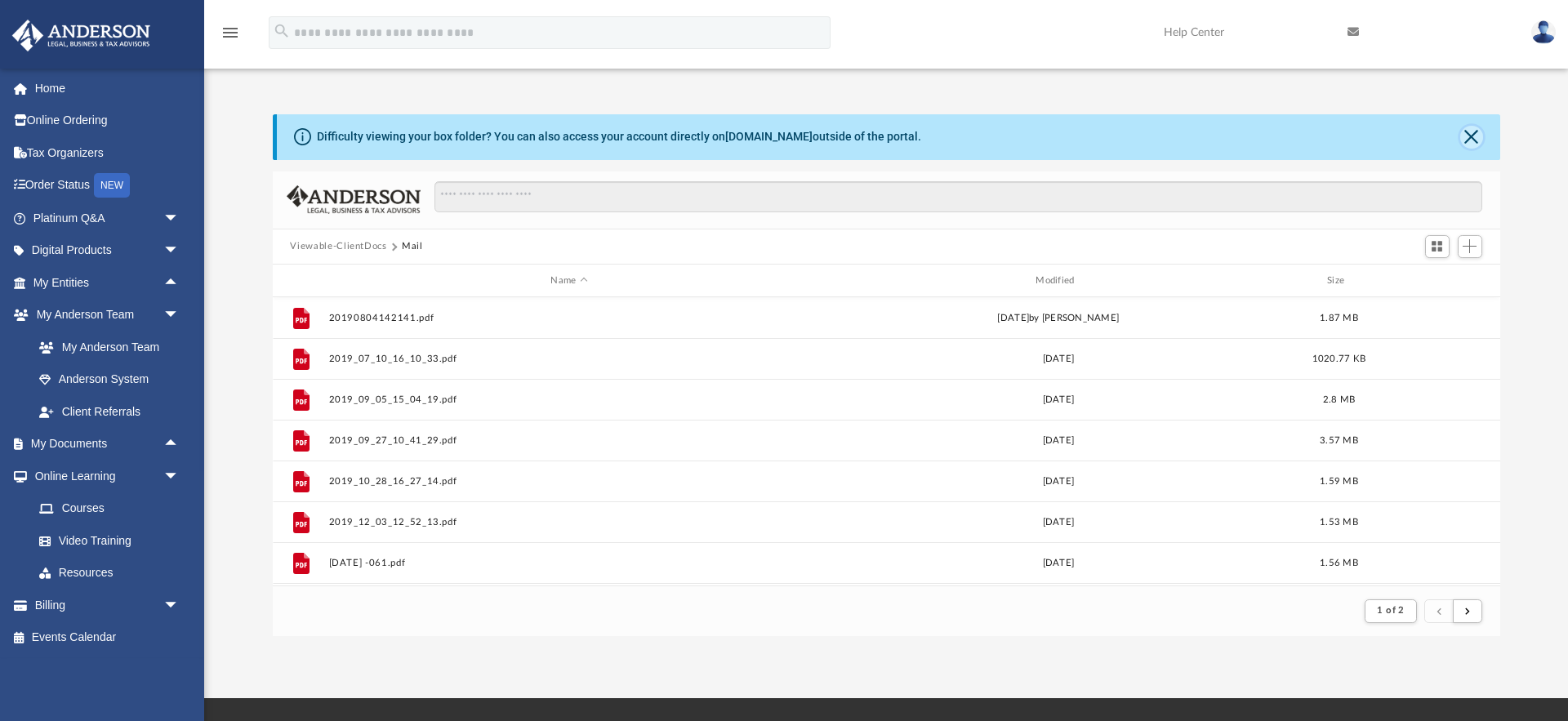
click at [1470, 138] on button "Close" at bounding box center [1471, 136] width 22 height 22
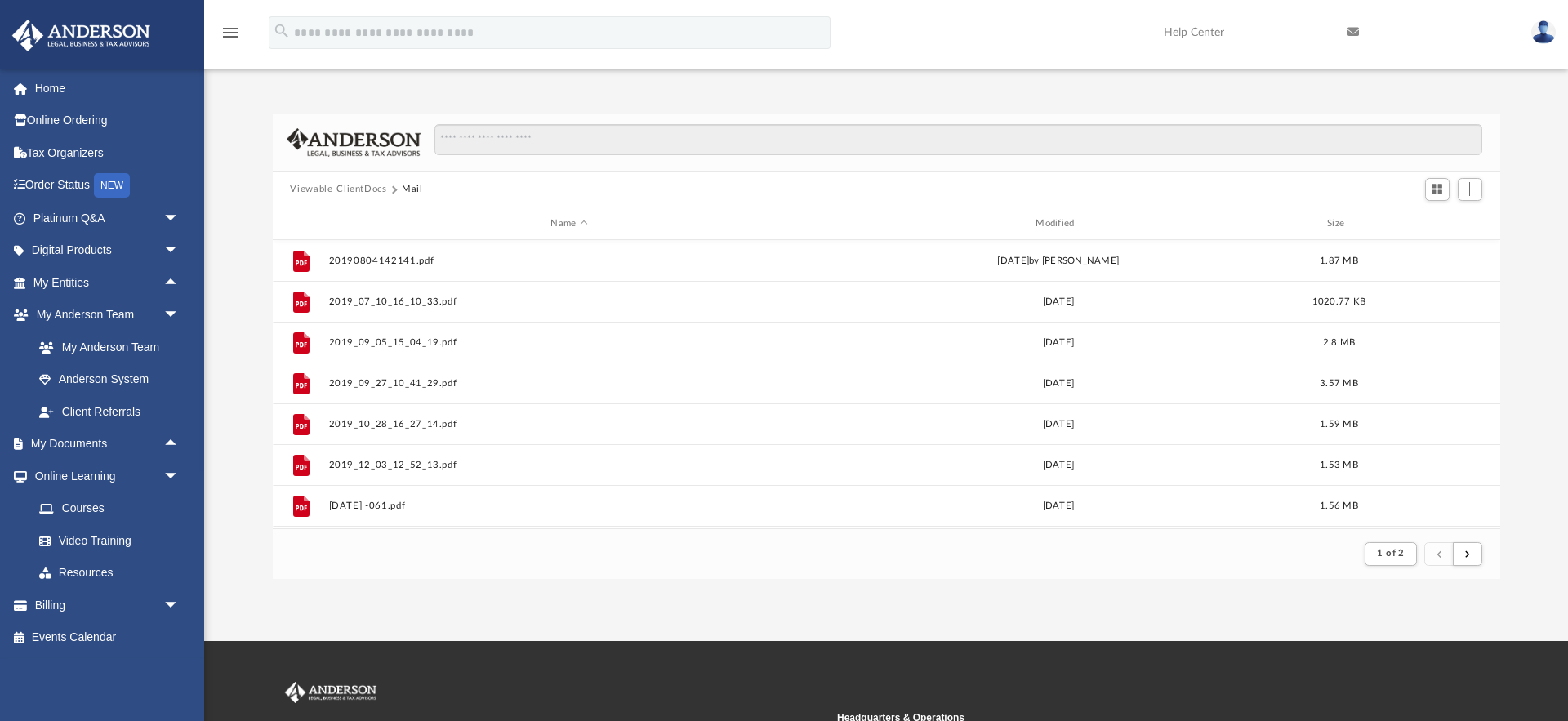
click at [344, 186] on button "Viewable-ClientDocs" at bounding box center [337, 189] width 96 height 15
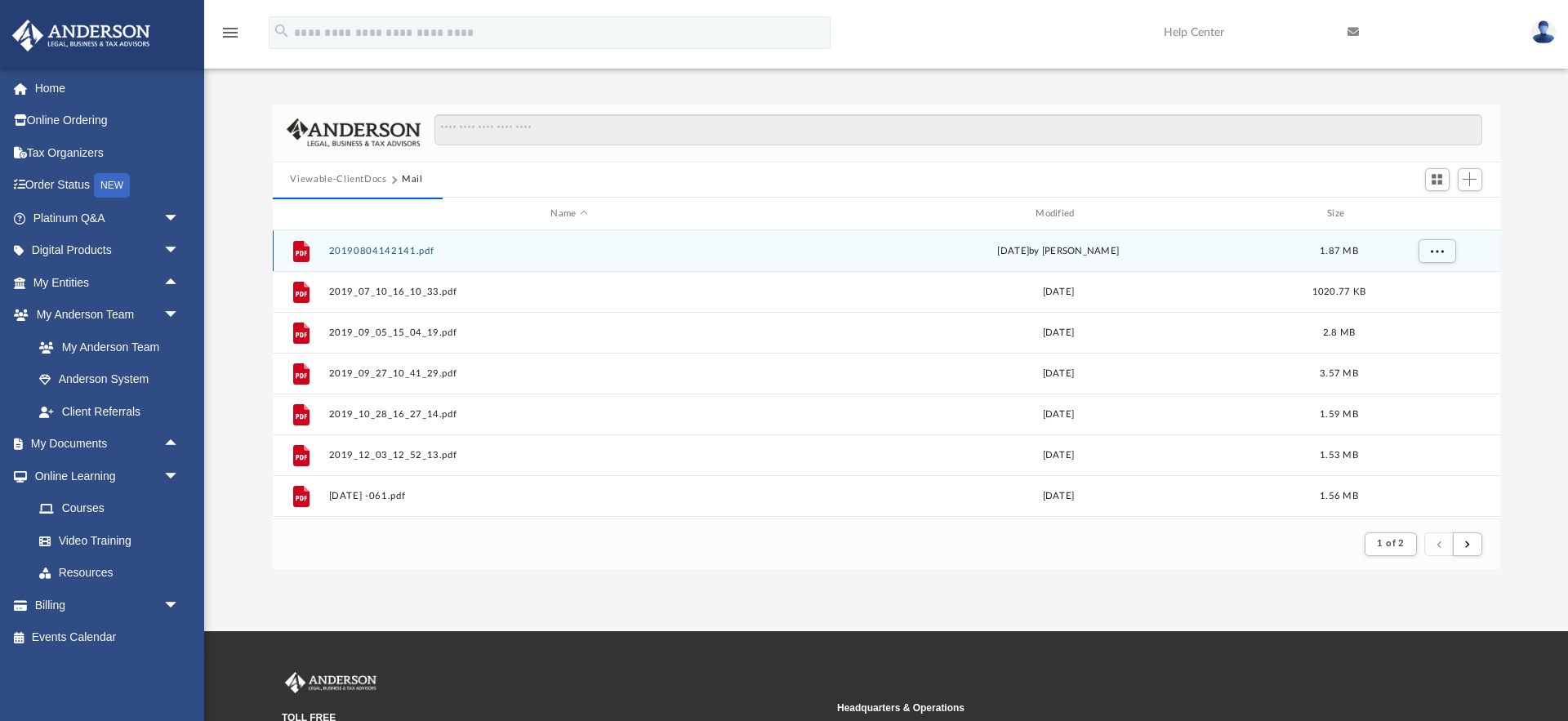
scroll to position [371, 1227]
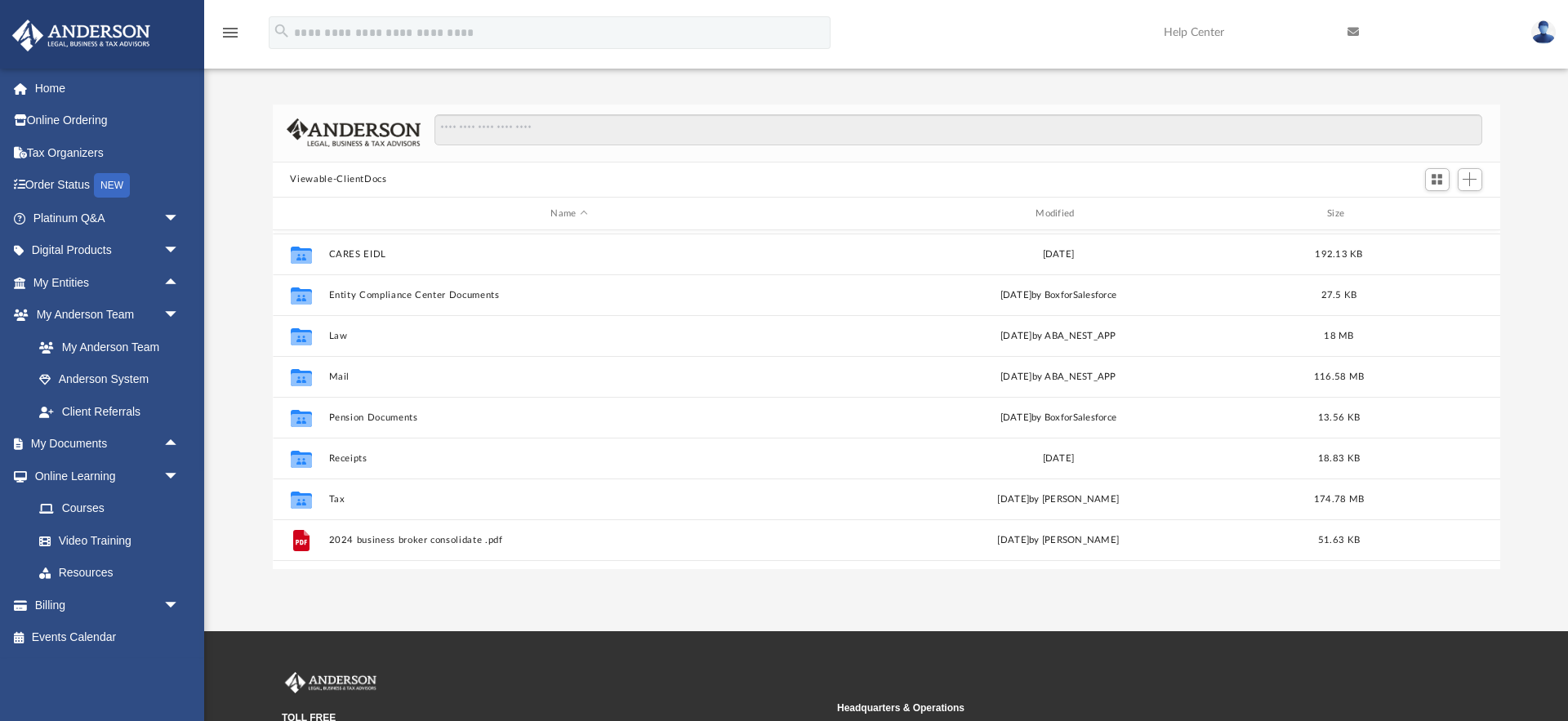
click at [332, 496] on div "Collaborated Folder Bookkeeping Wed May 21 2025 by Ruby Del Prado 38.08 MB Coll…" at bounding box center [886, 398] width 1227 height 338
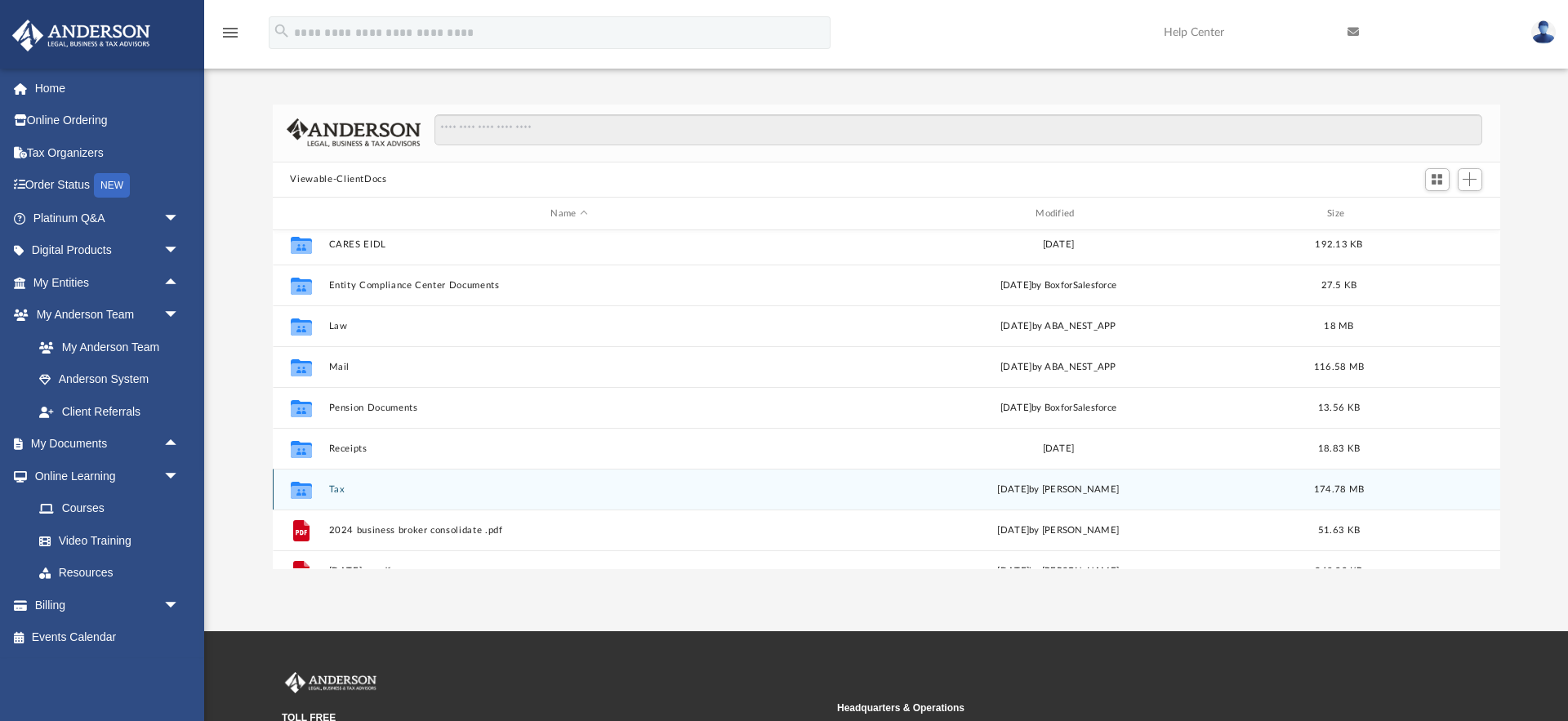
click at [336, 490] on button "Tax" at bounding box center [569, 489] width 481 height 11
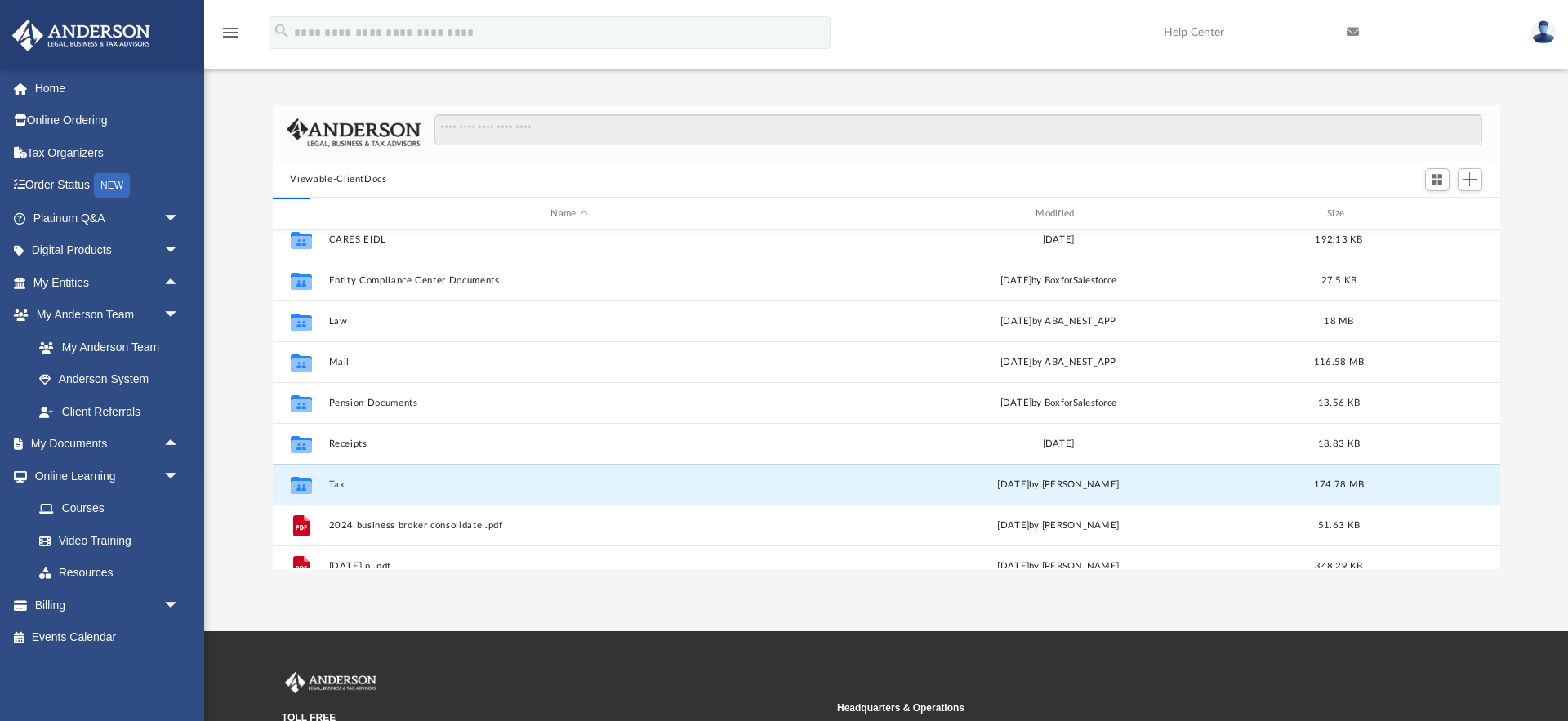
scroll to position [0, 0]
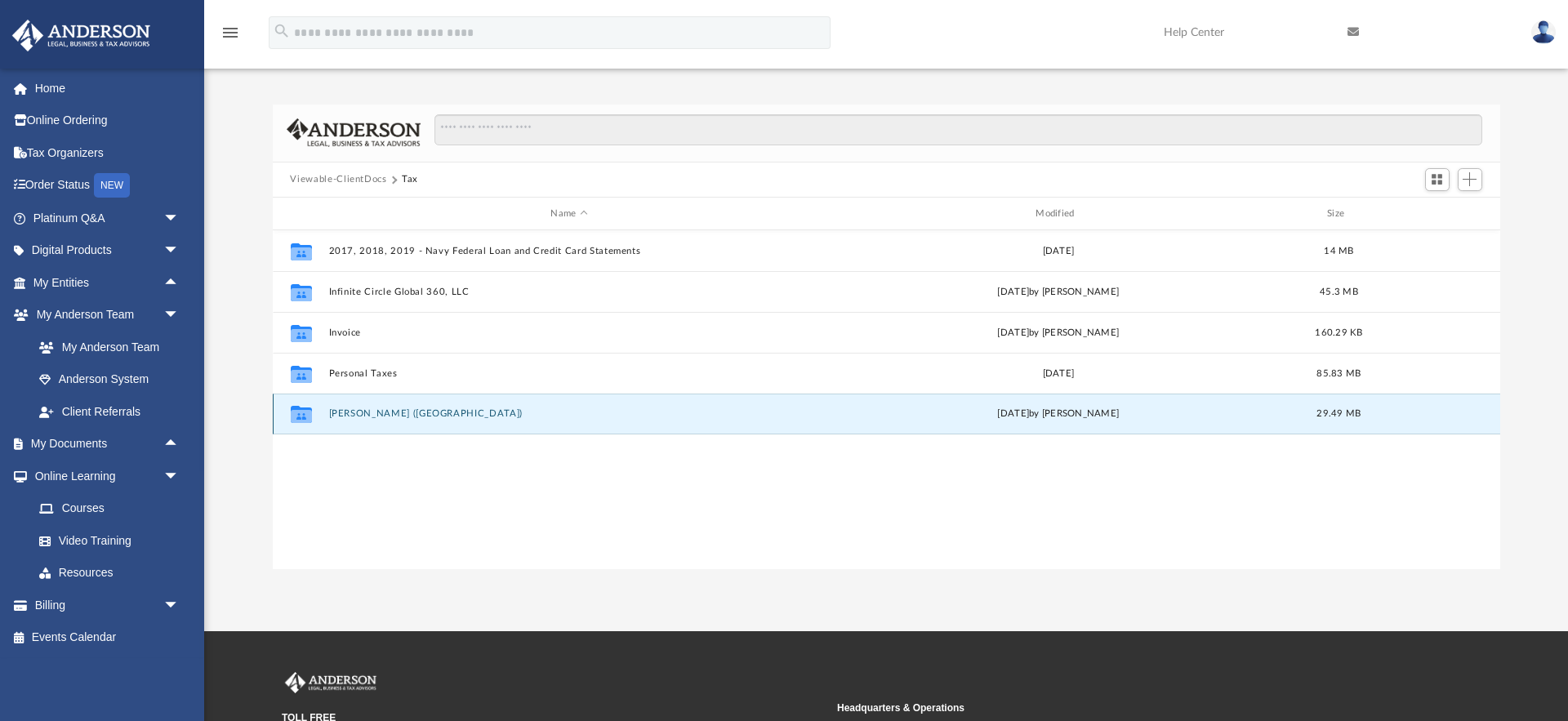
click at [380, 413] on button "[PERSON_NAME] ([GEOGRAPHIC_DATA])" at bounding box center [569, 414] width 481 height 11
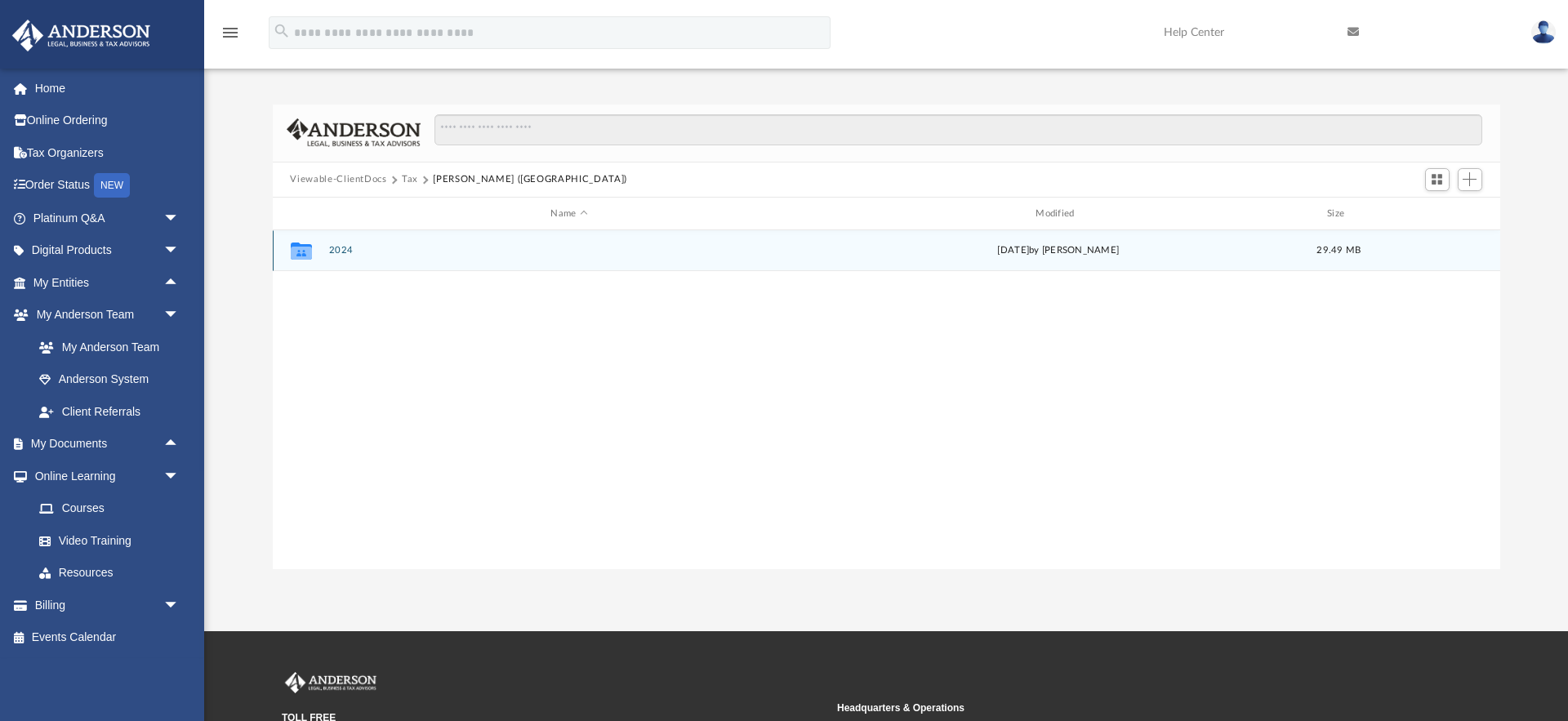
scroll to position [18, 0]
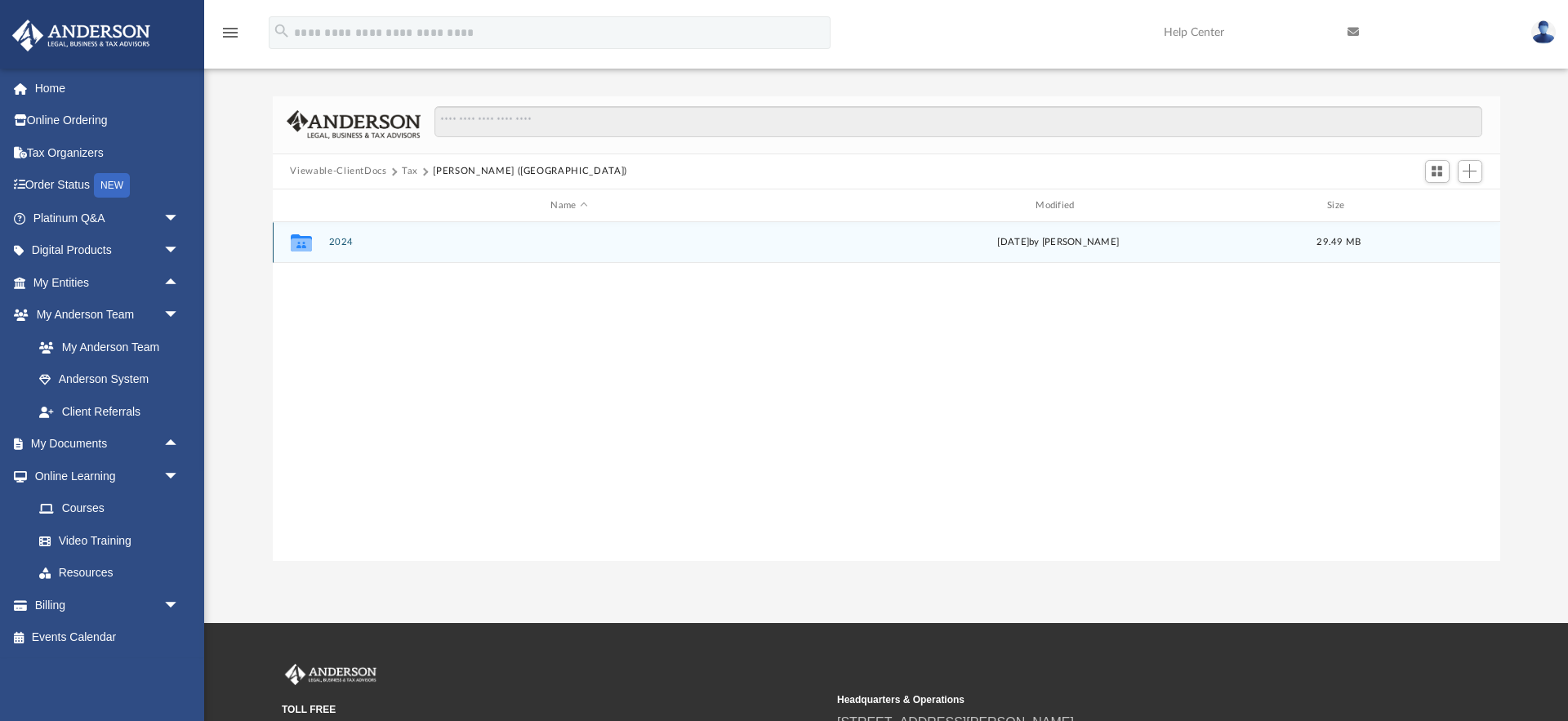
click at [340, 253] on div "Collaborated Folder 2024 Tue Apr 8 2025 by Jasmine Splunge 29.49 MB" at bounding box center [886, 243] width 1227 height 41
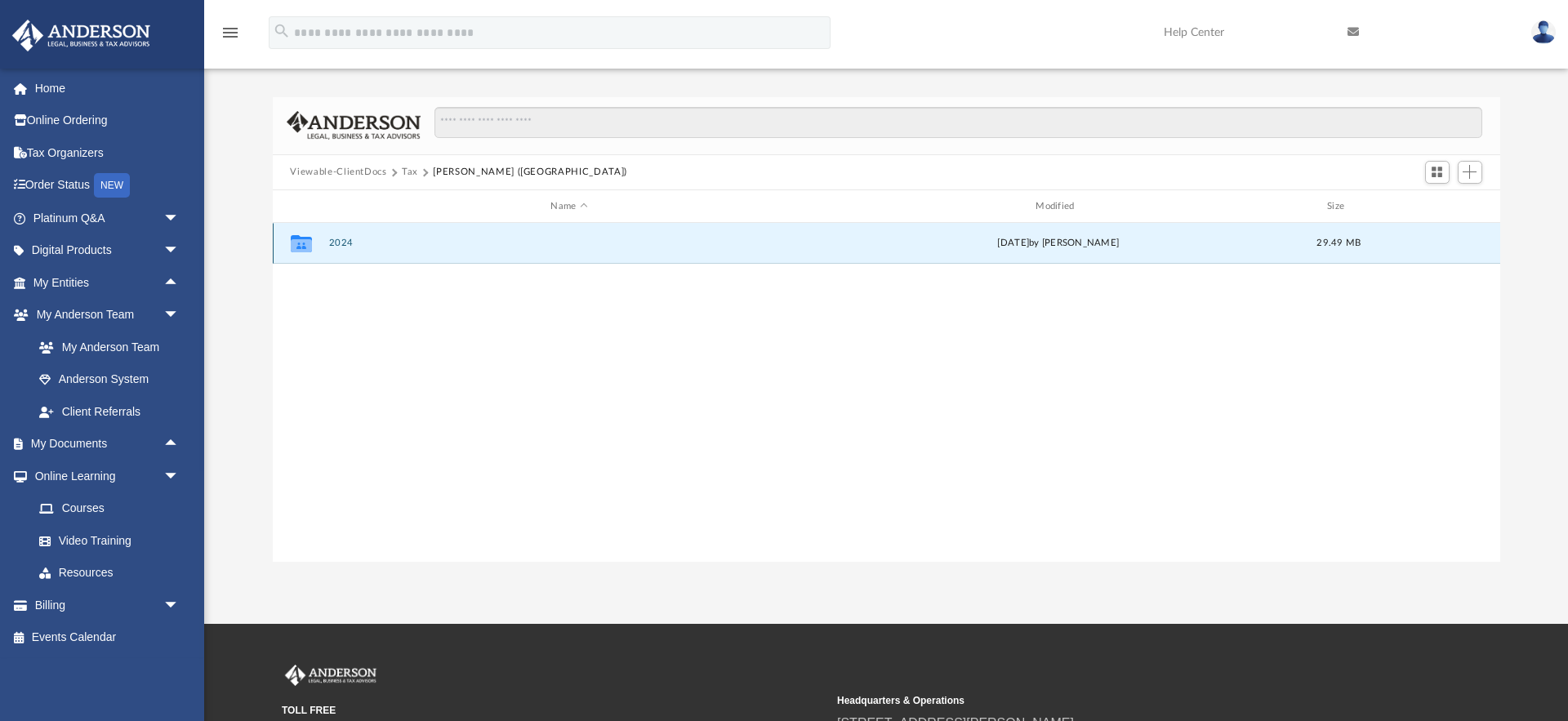
click at [352, 245] on button "2024" at bounding box center [569, 244] width 481 height 11
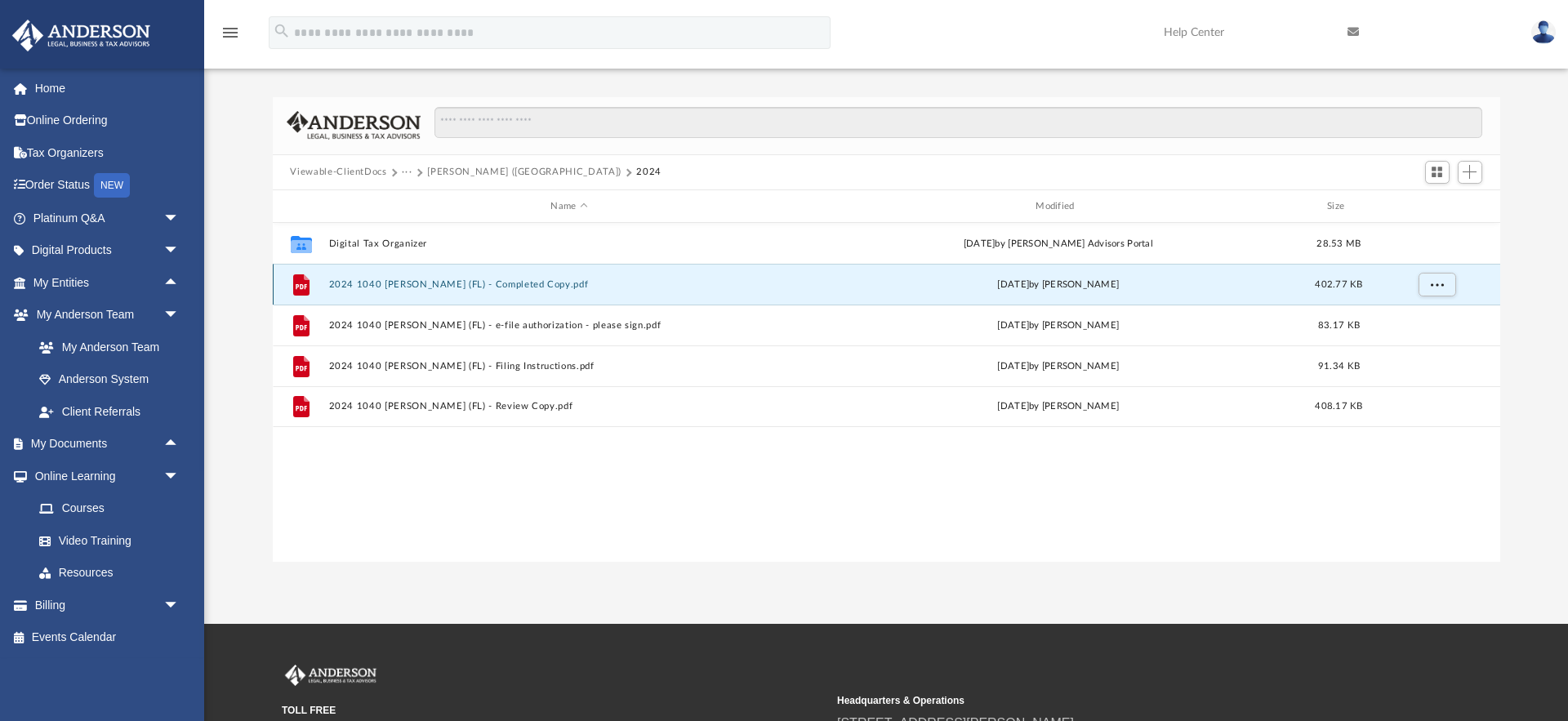
click at [408, 285] on button "2024 1040 Rodriguez, Kenneth (FL) - Completed Copy.pdf" at bounding box center [569, 285] width 481 height 11
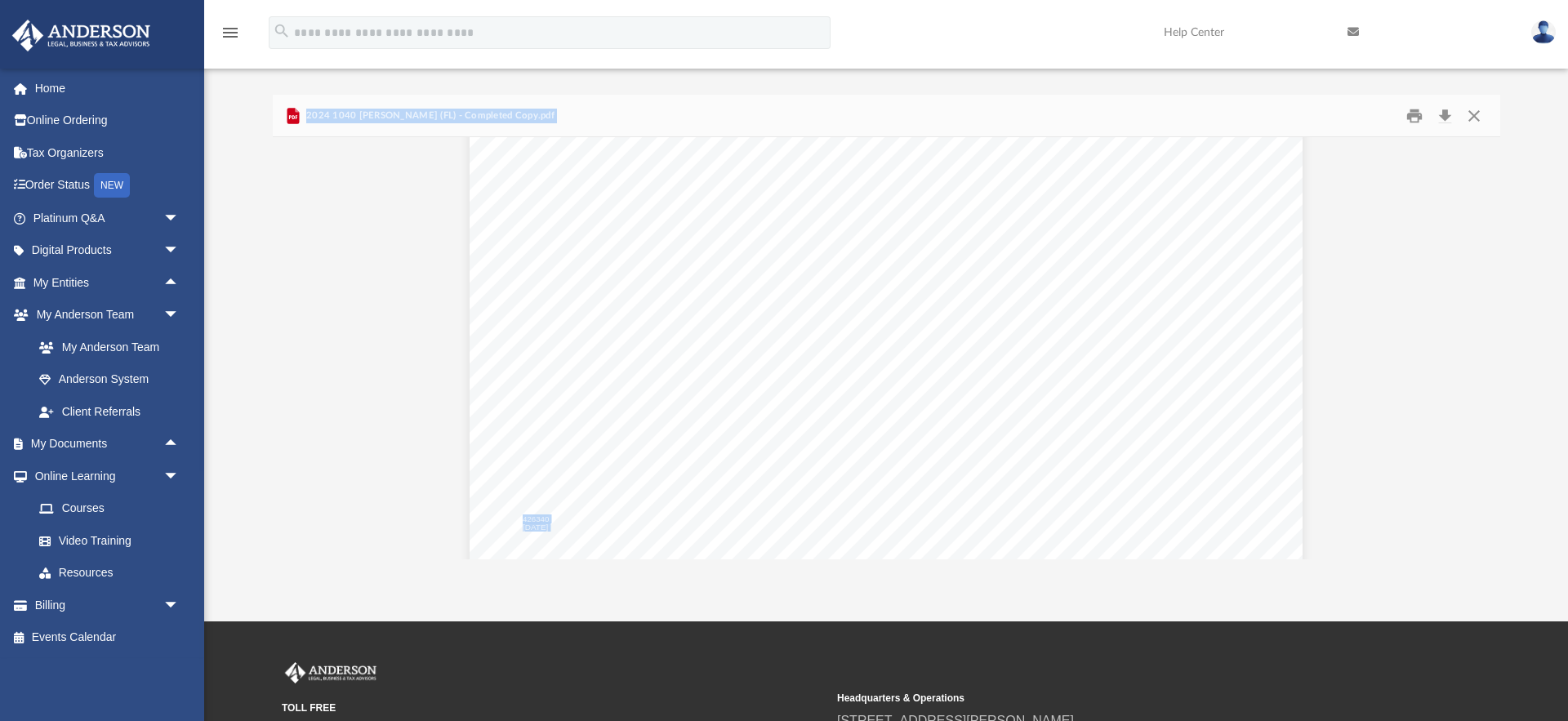
scroll to position [643, 0]
click at [1444, 120] on button "Download" at bounding box center [1445, 116] width 29 height 25
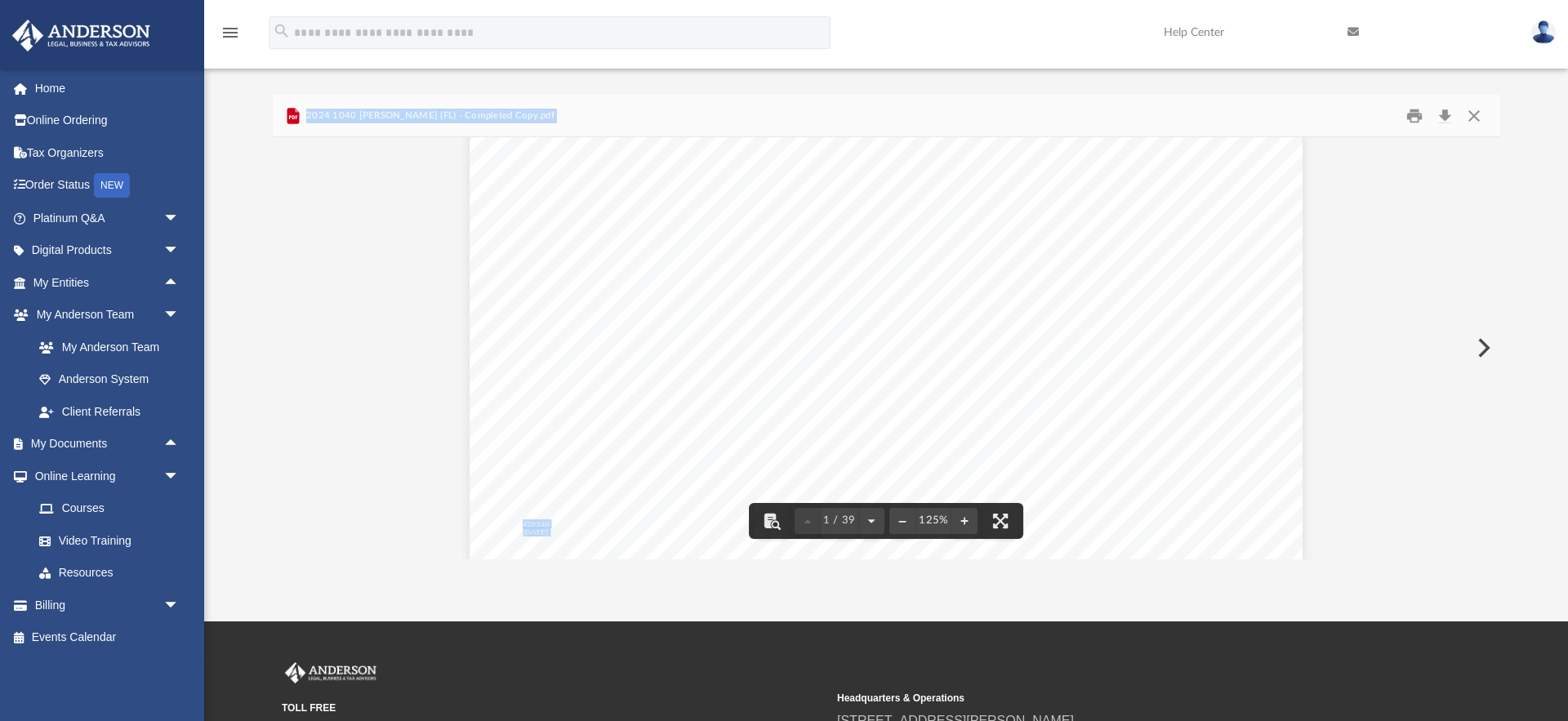
click at [1548, 38] on img at bounding box center [1543, 32] width 24 height 23
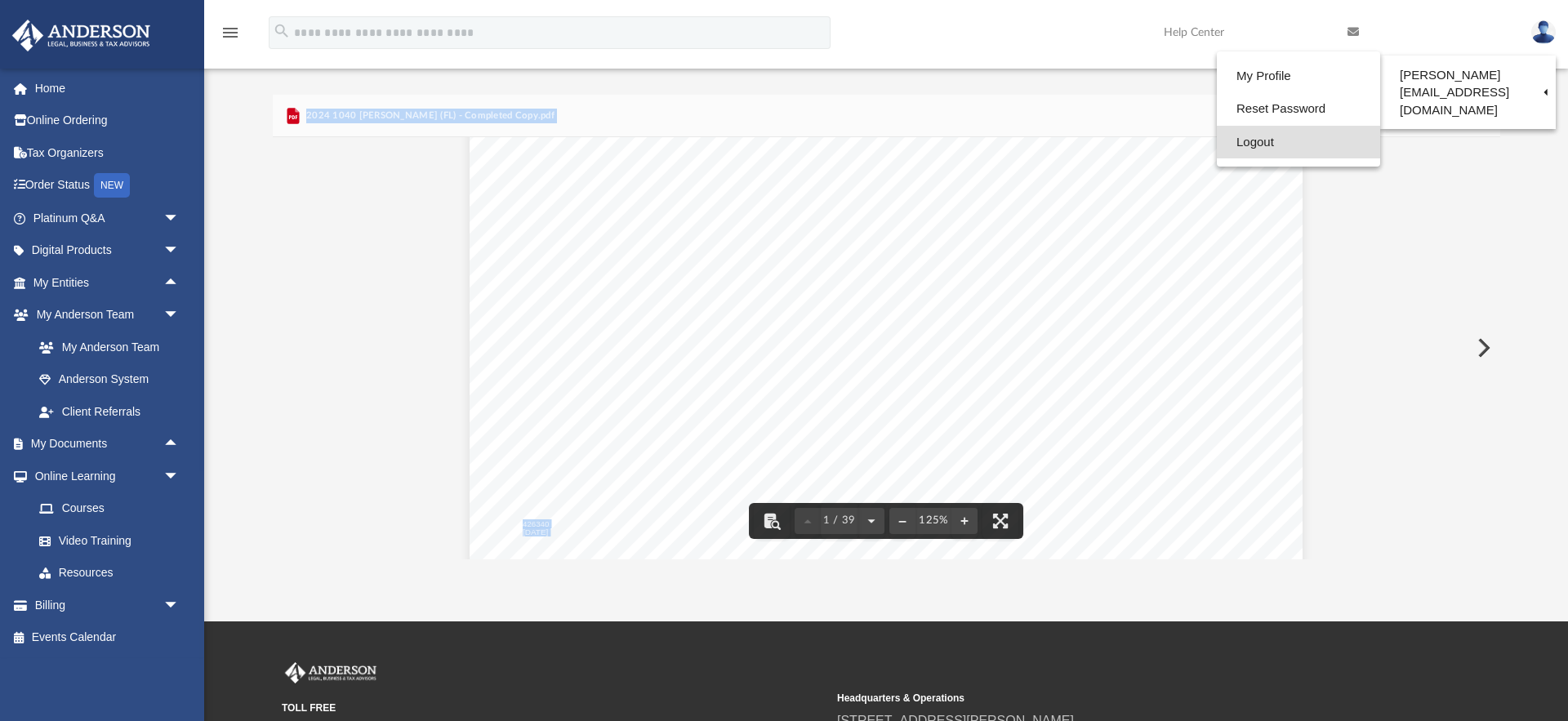
click at [1217, 143] on link "Logout" at bounding box center [1299, 142] width 164 height 33
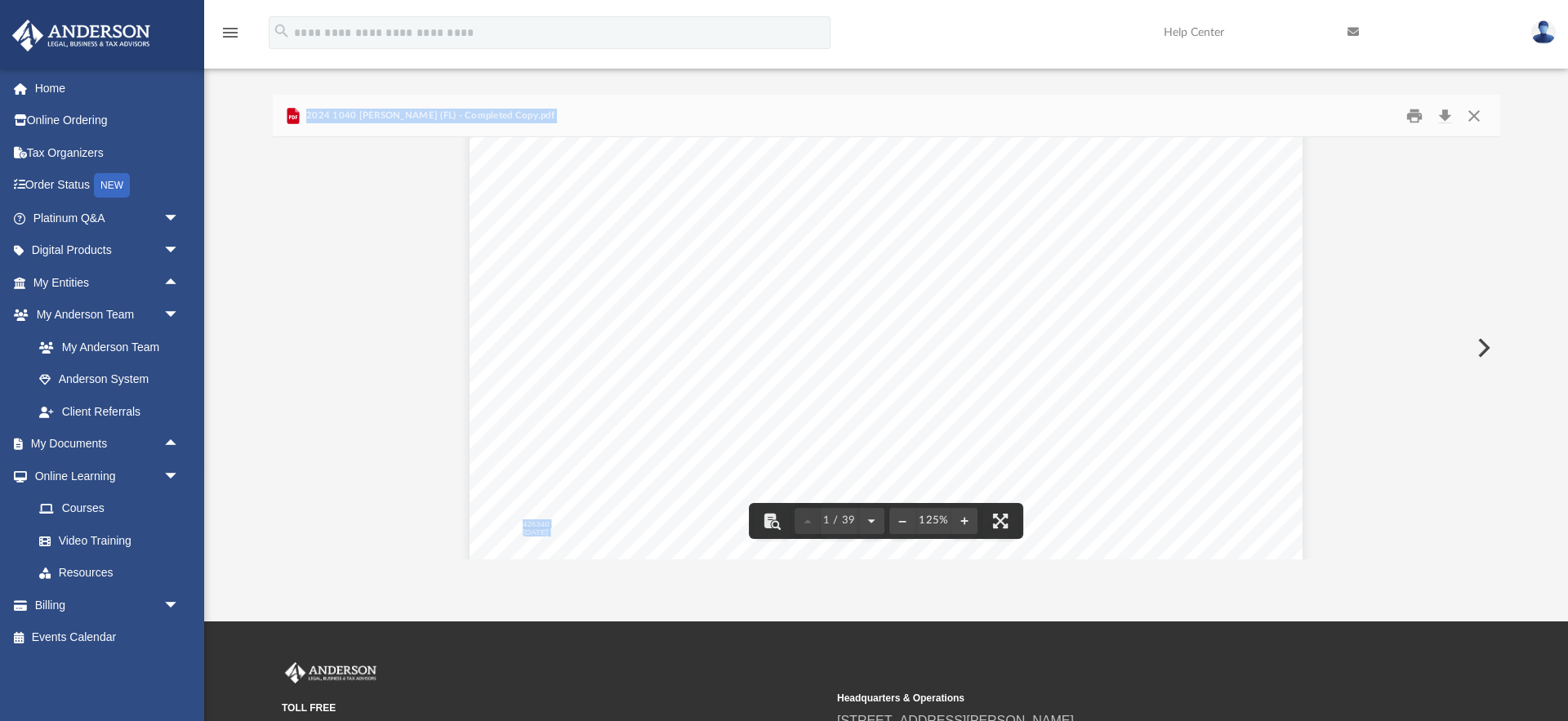
scroll to position [647, 0]
